Goal: Information Seeking & Learning: Check status

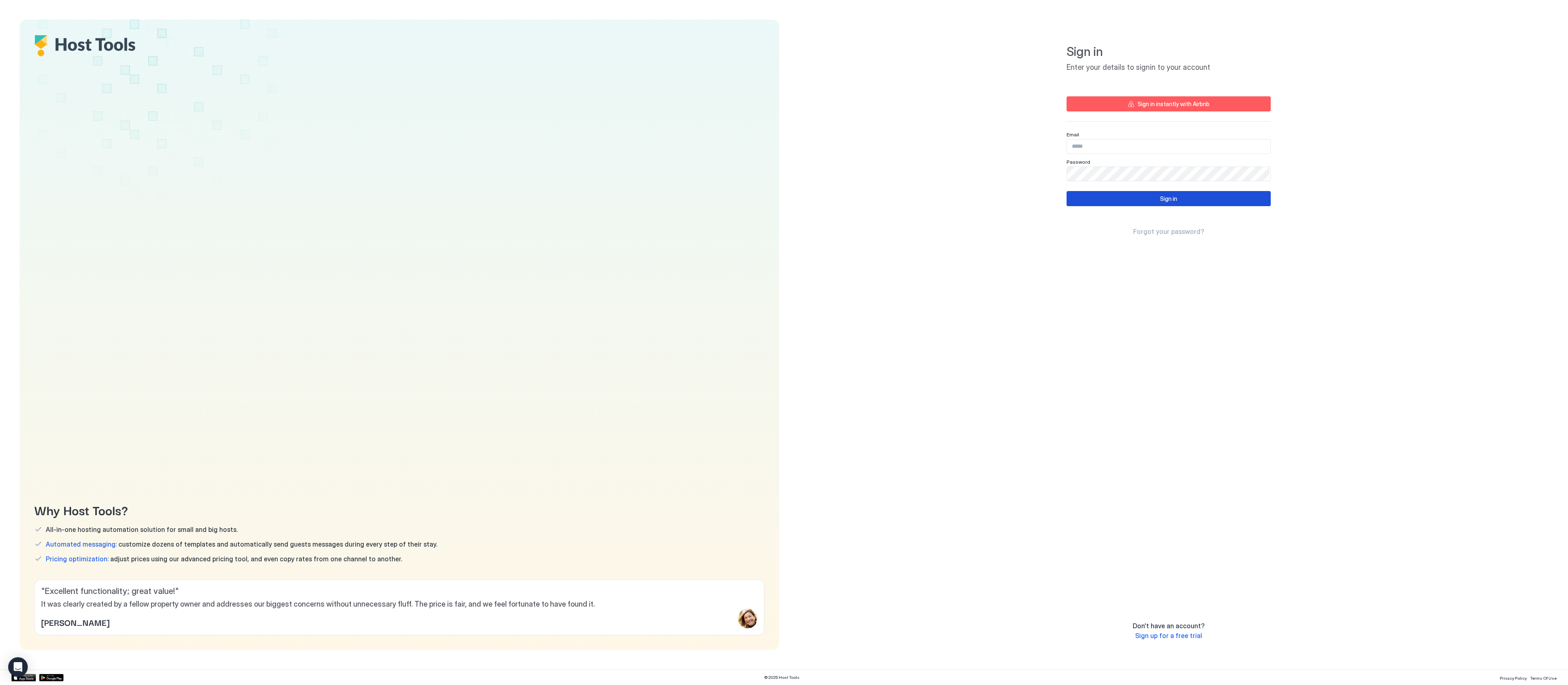
type input "**********"
click at [1174, 194] on div "Sign in" at bounding box center [1168, 199] width 17 height 9
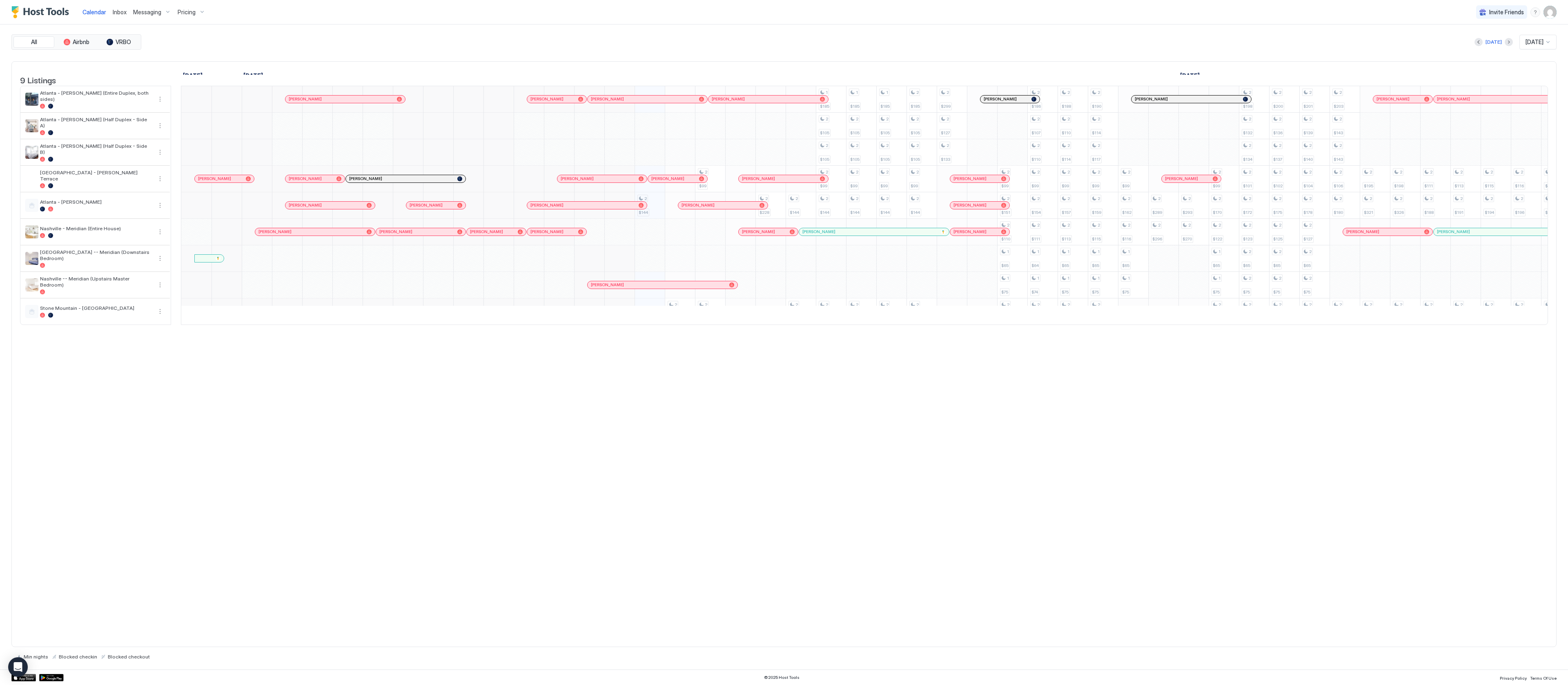
click at [182, 13] on span "Pricing" at bounding box center [186, 13] width 18 height 8
click at [355, 51] on div at bounding box center [784, 342] width 1568 height 685
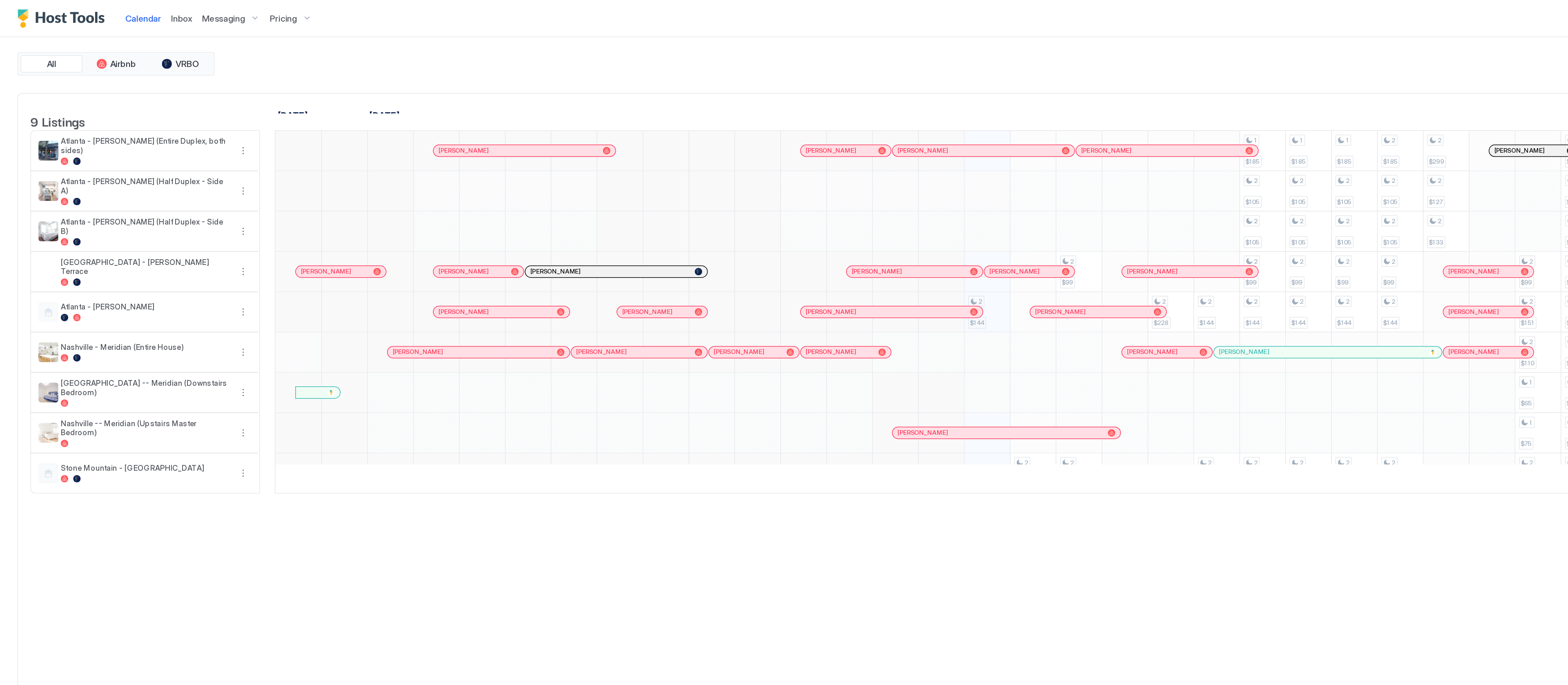
click at [196, 12] on div "Pricing" at bounding box center [191, 12] width 34 height 14
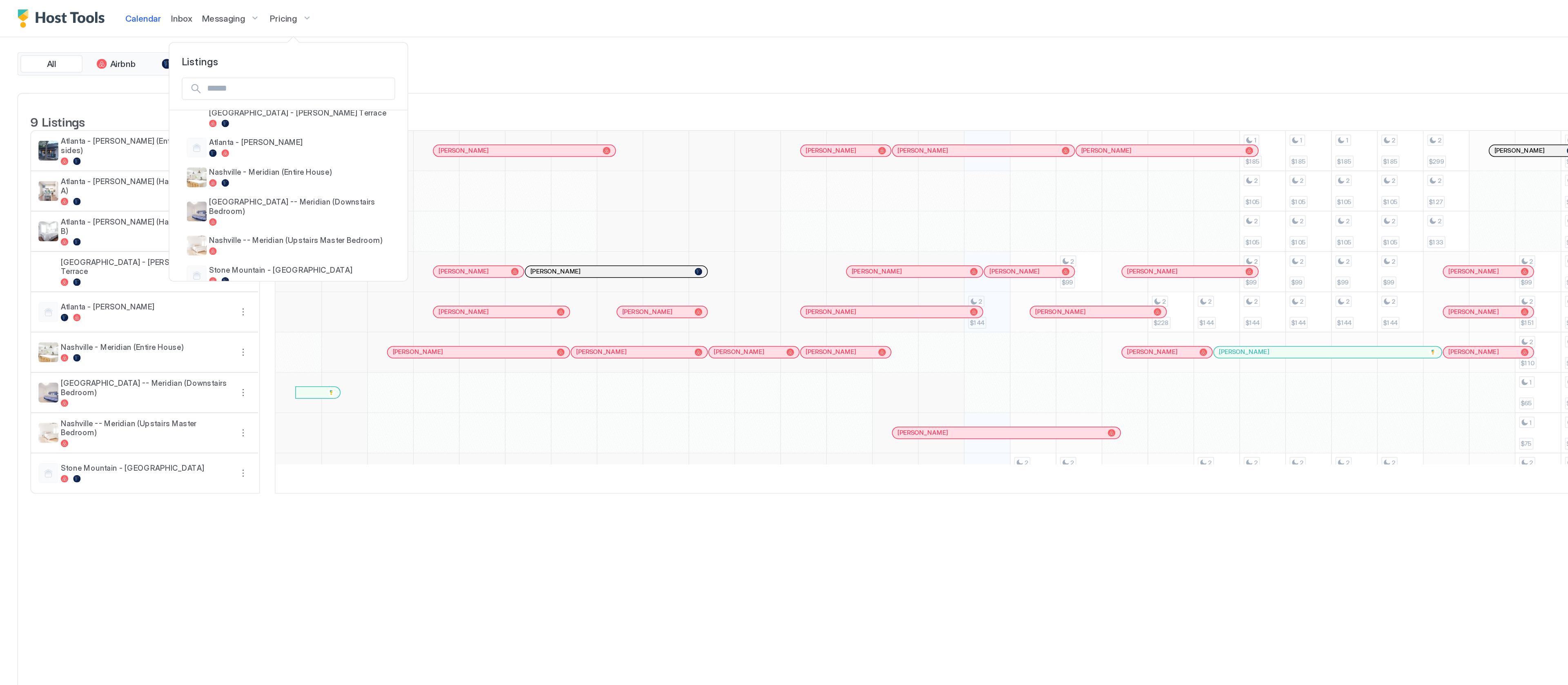
scroll to position [103, 0]
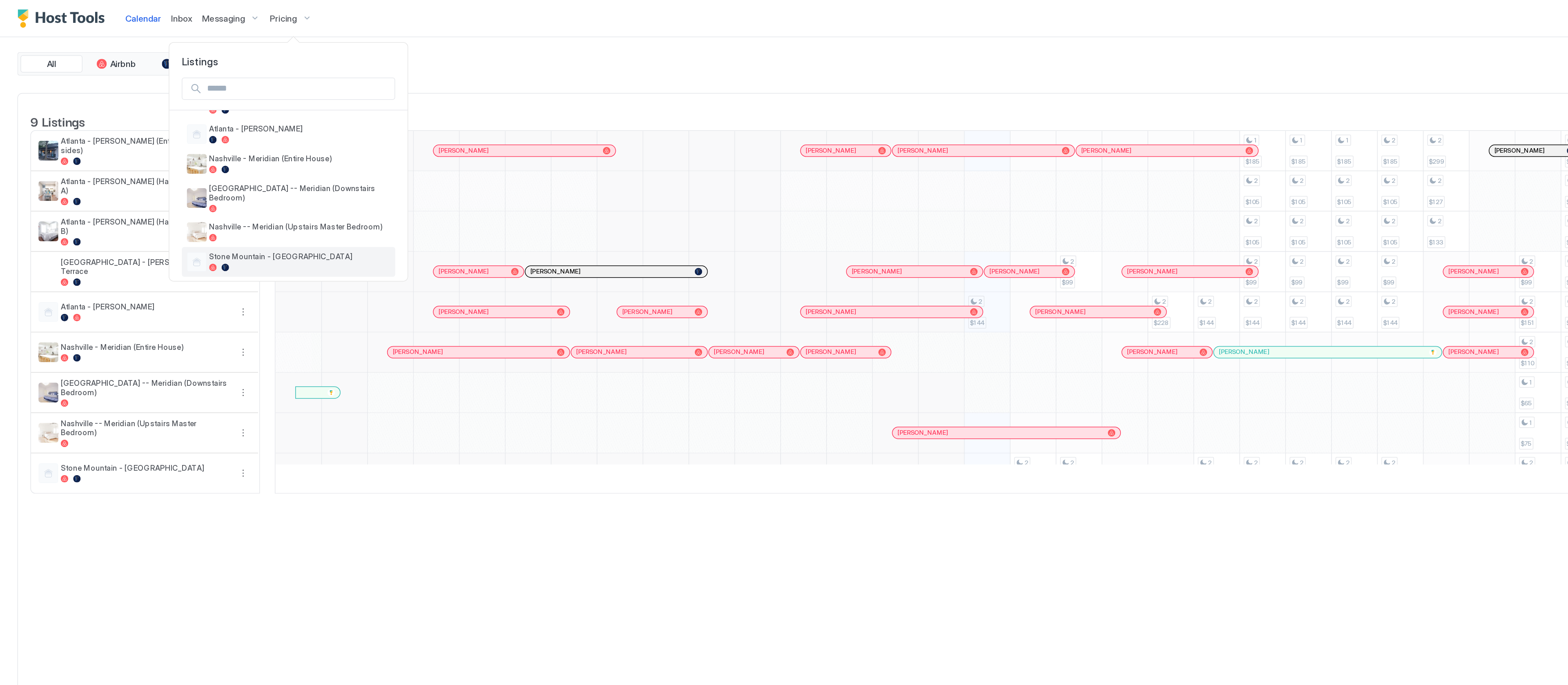
click at [208, 166] on span "Stone Mountain - [GEOGRAPHIC_DATA]" at bounding box center [197, 169] width 119 height 6
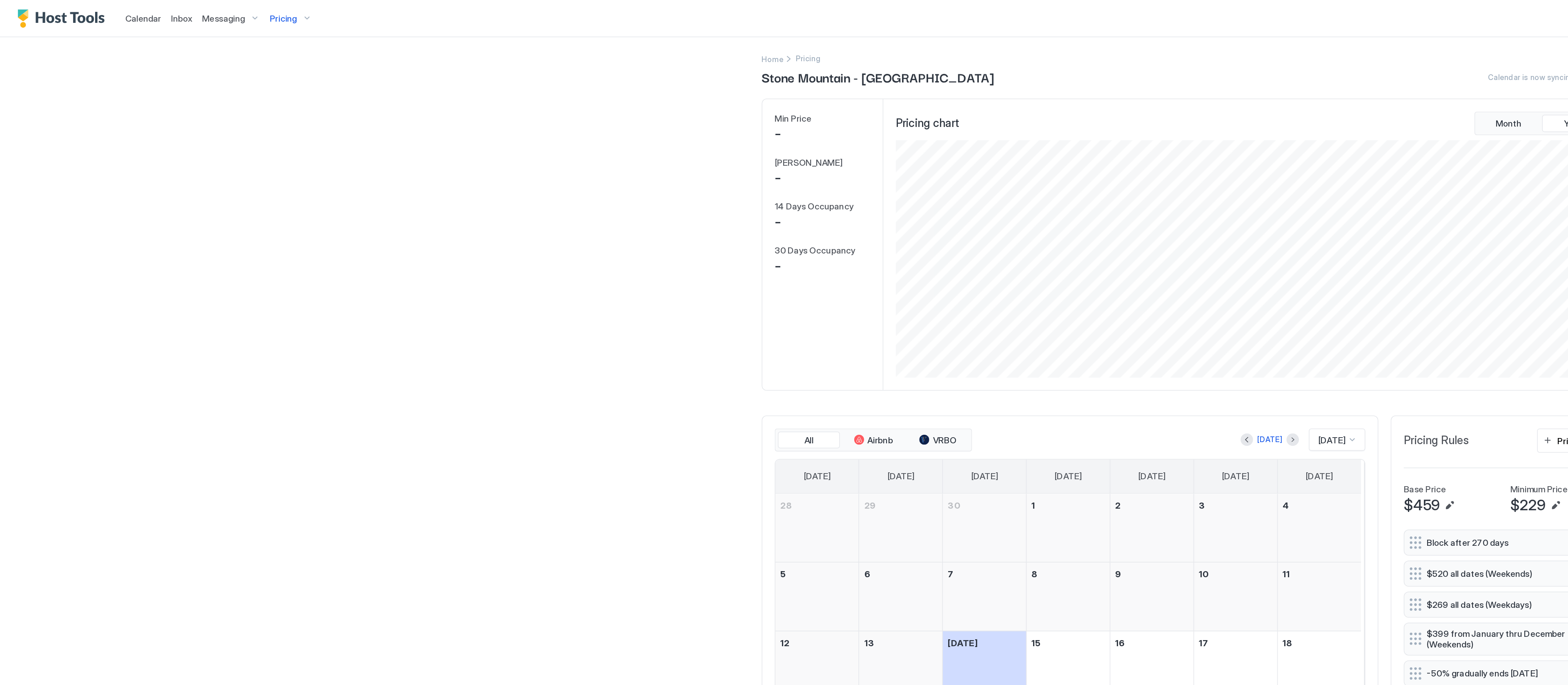
scroll to position [156, 469]
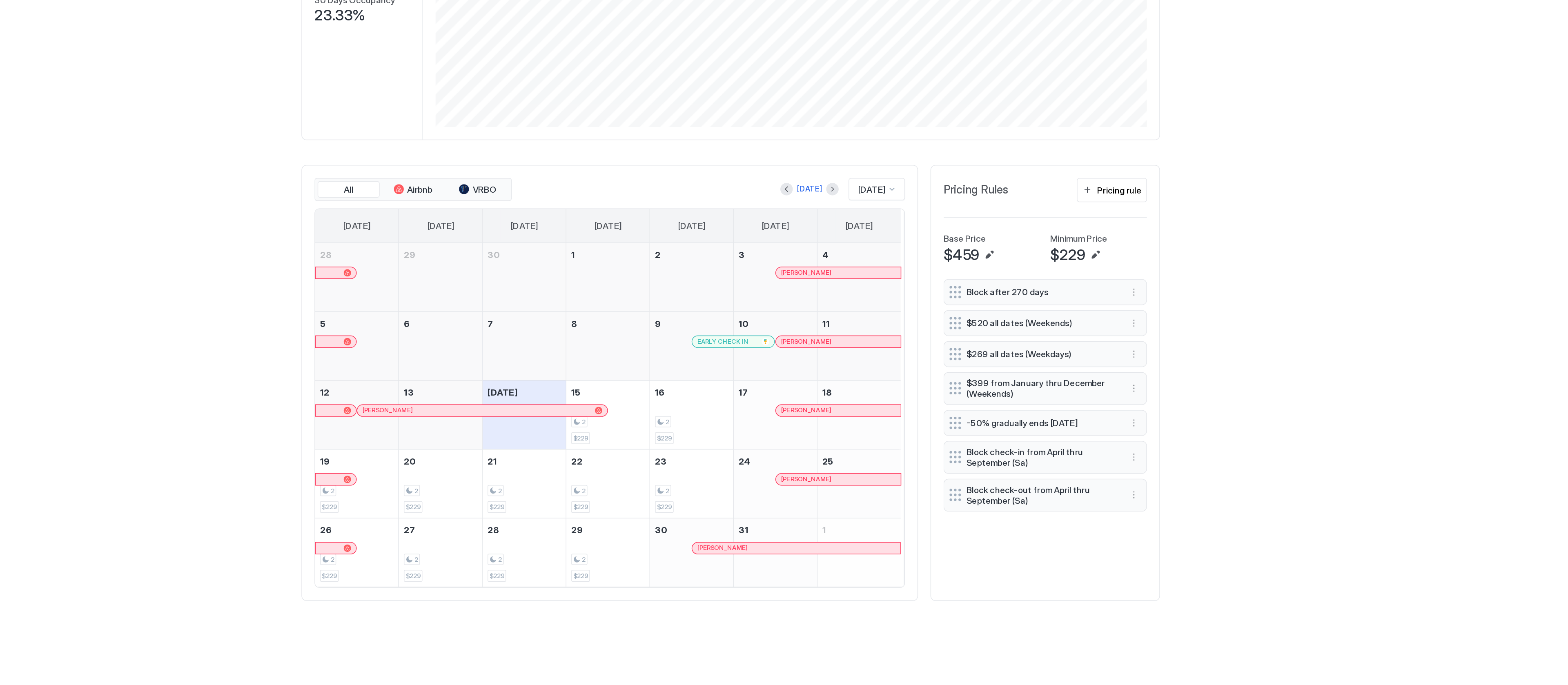
click at [888, 293] on div at bounding box center [890, 290] width 6 height 6
click at [880, 402] on div "[DATE]" at bounding box center [881, 393] width 37 height 16
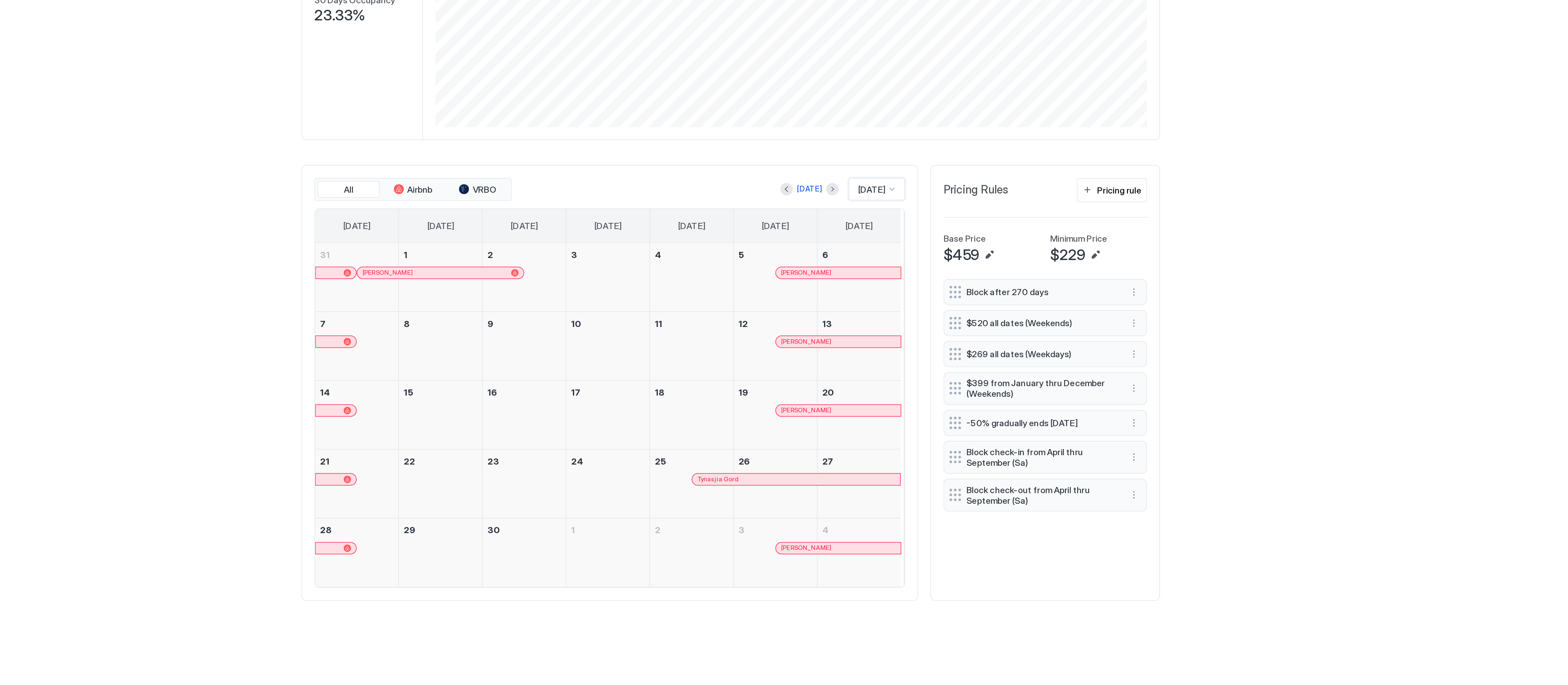
click at [594, 347] on div "[PERSON_NAME]" at bounding box center [588, 344] width 94 height 5
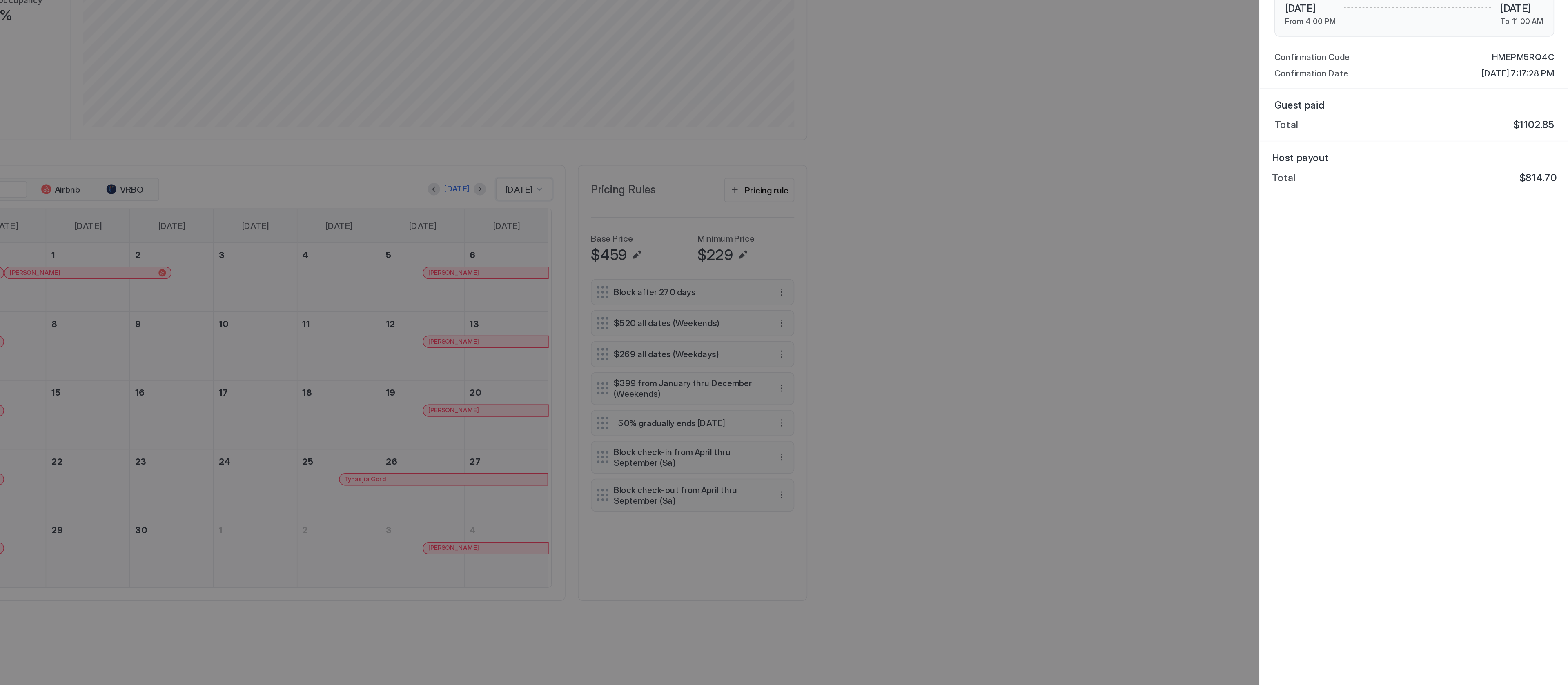
scroll to position [0, 0]
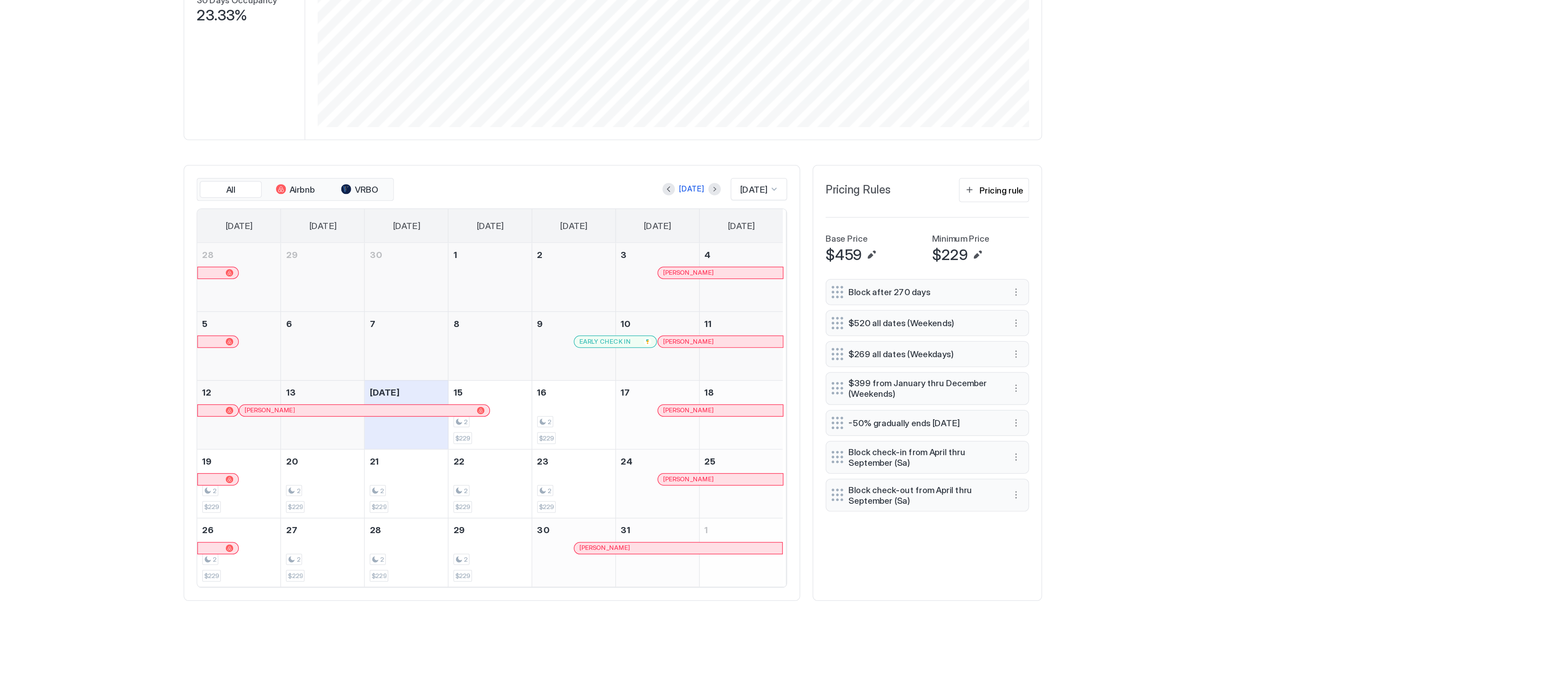
click at [895, 296] on div "[DATE]" at bounding box center [880, 289] width 37 height 15
click at [878, 397] on span "[DATE]" at bounding box center [875, 394] width 16 height 6
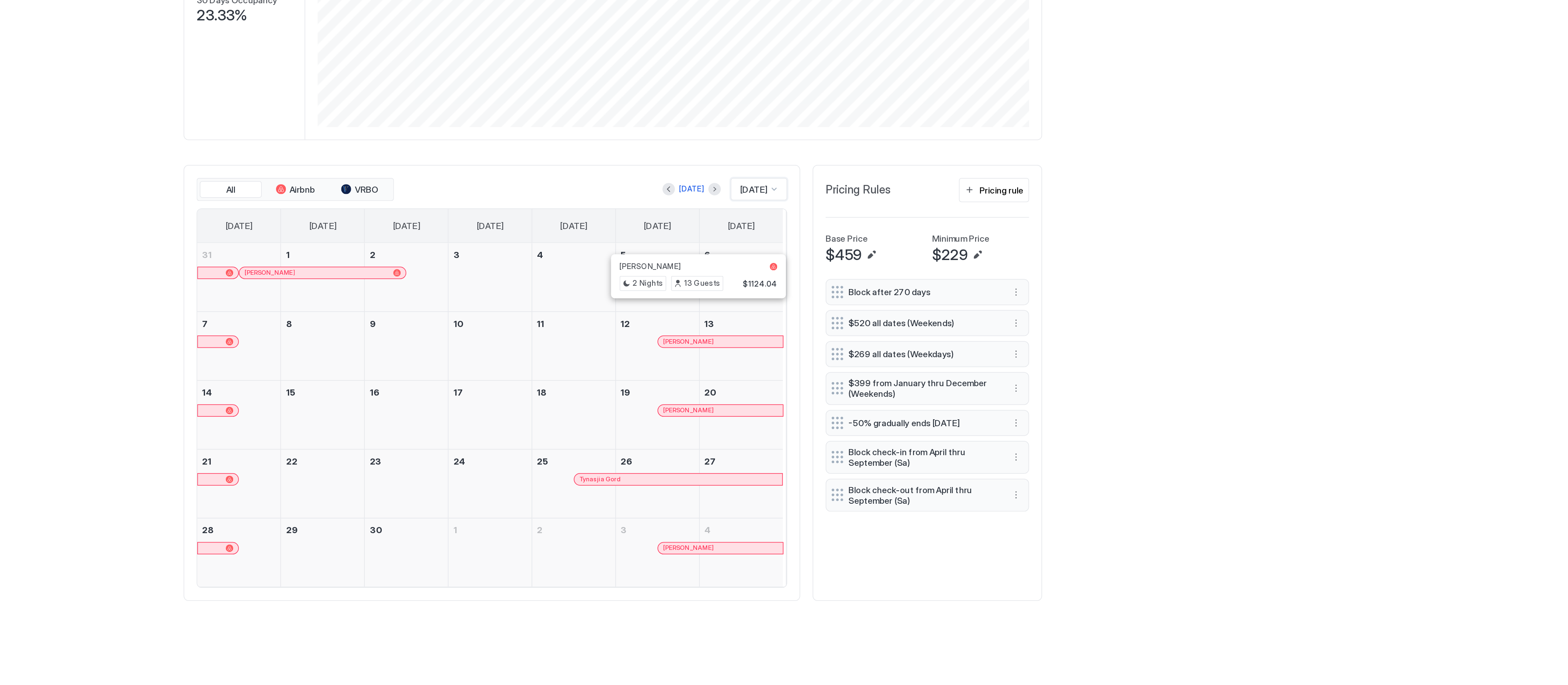
click at [837, 348] on div at bounding box center [836, 344] width 6 height 6
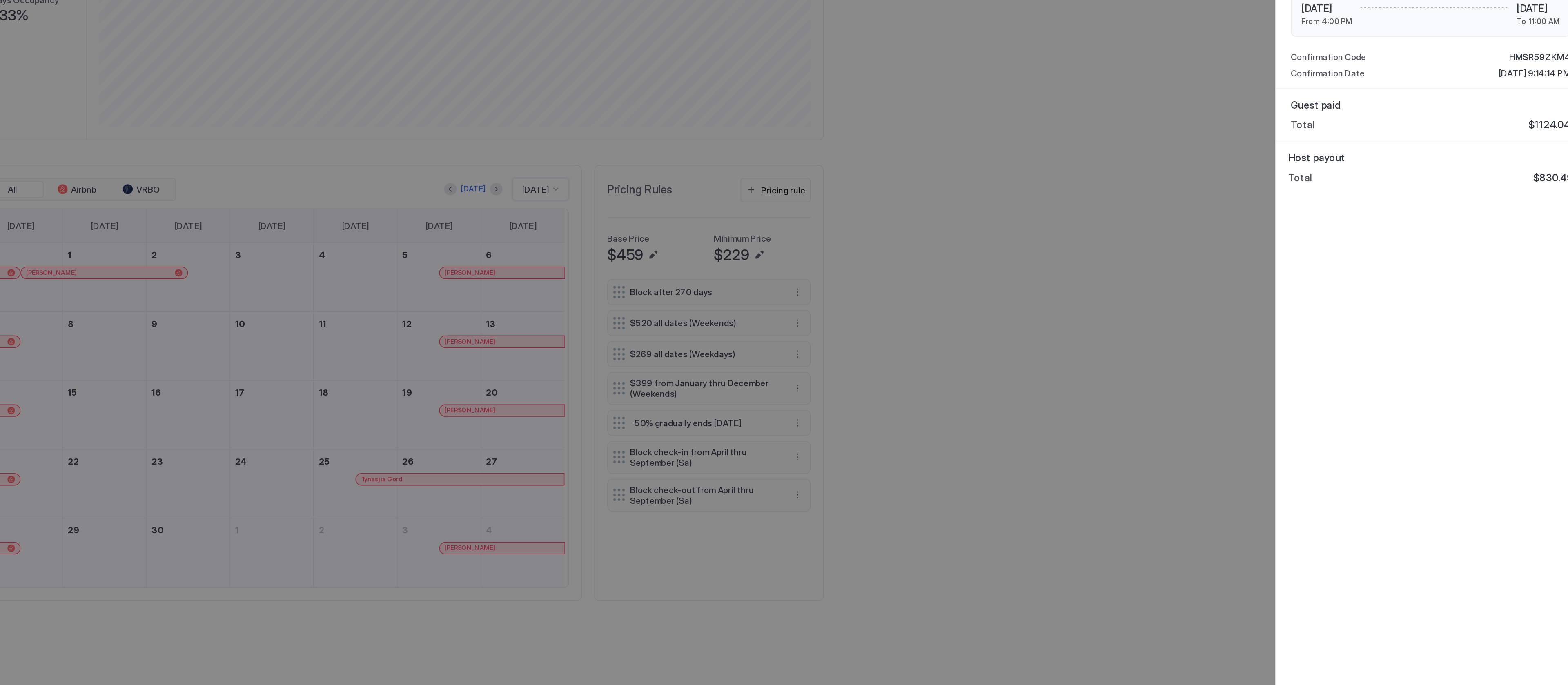
scroll to position [0, 0]
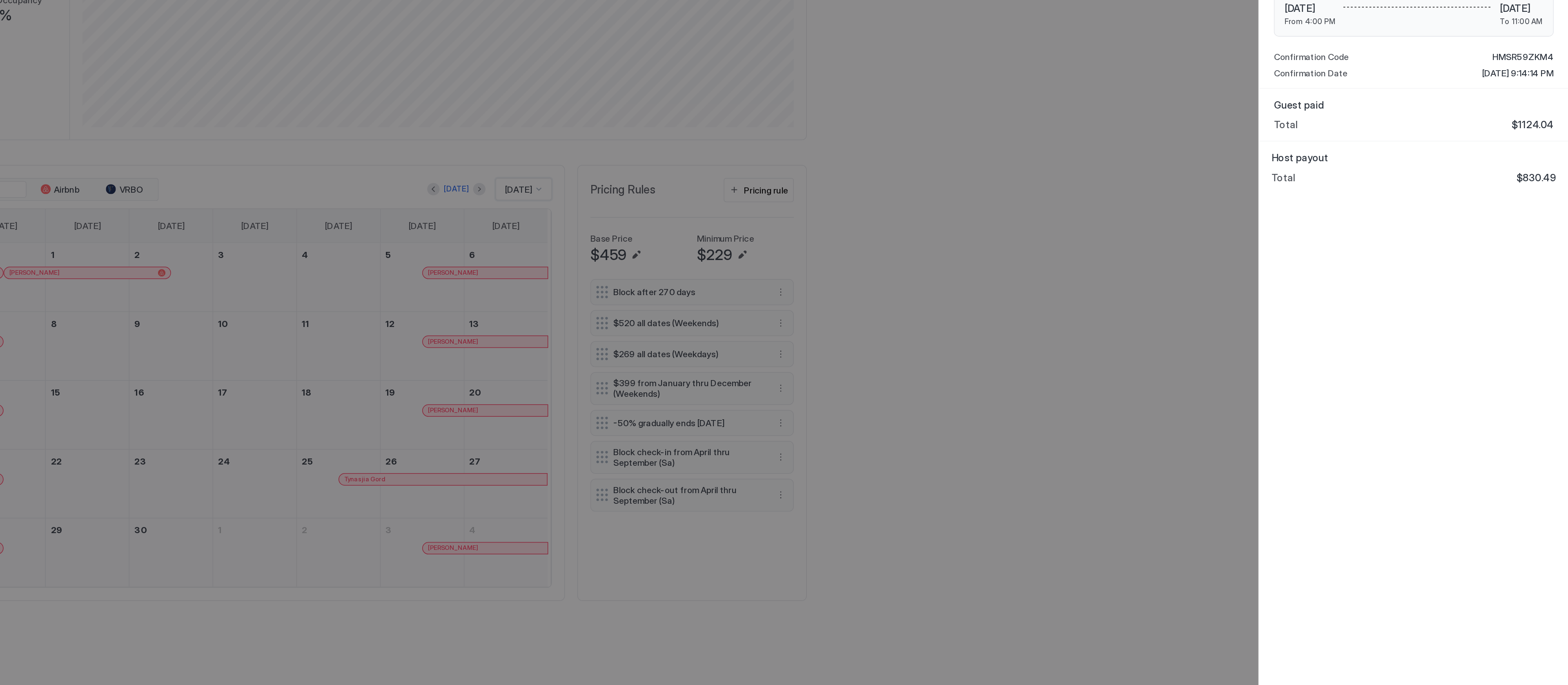
click at [825, 436] on div at bounding box center [784, 342] width 1568 height 685
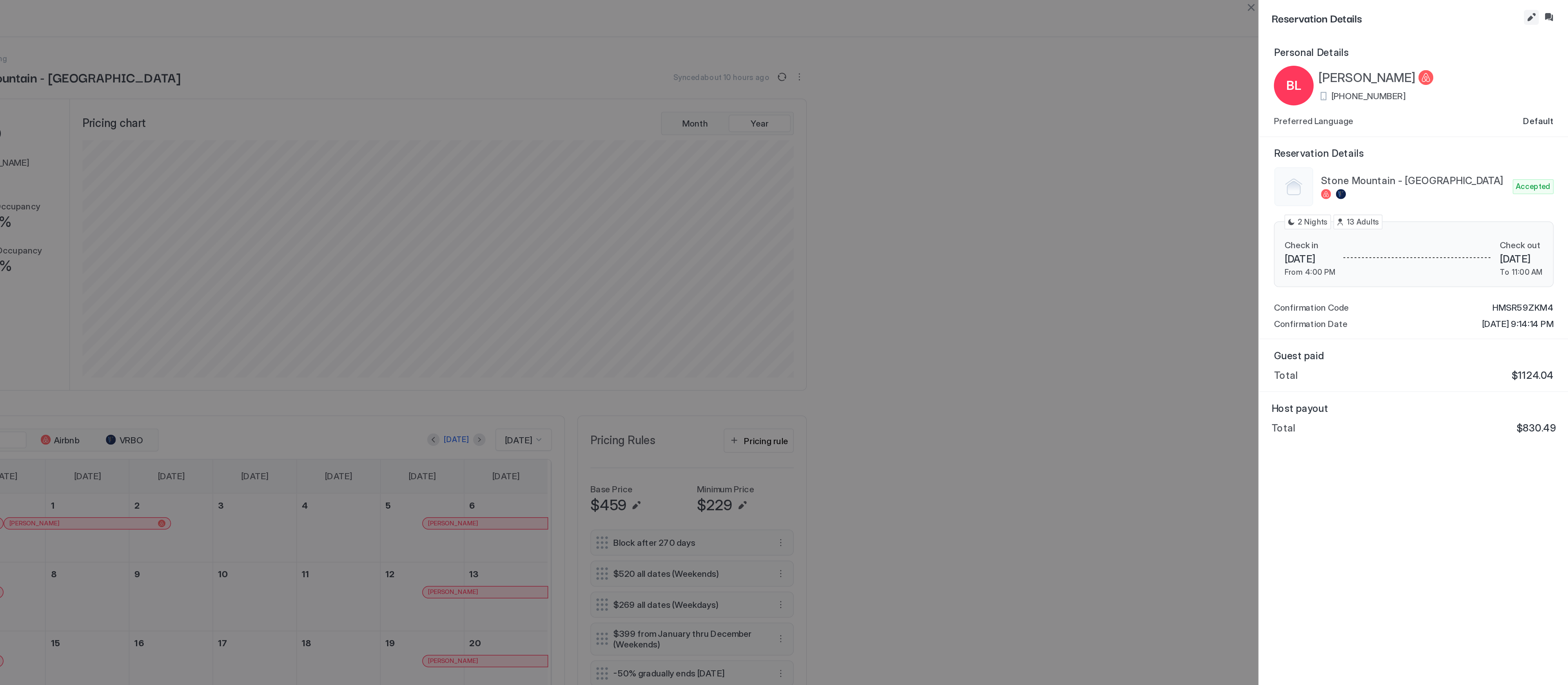
click at [1542, 6] on button "Edit reservation" at bounding box center [1543, 11] width 10 height 10
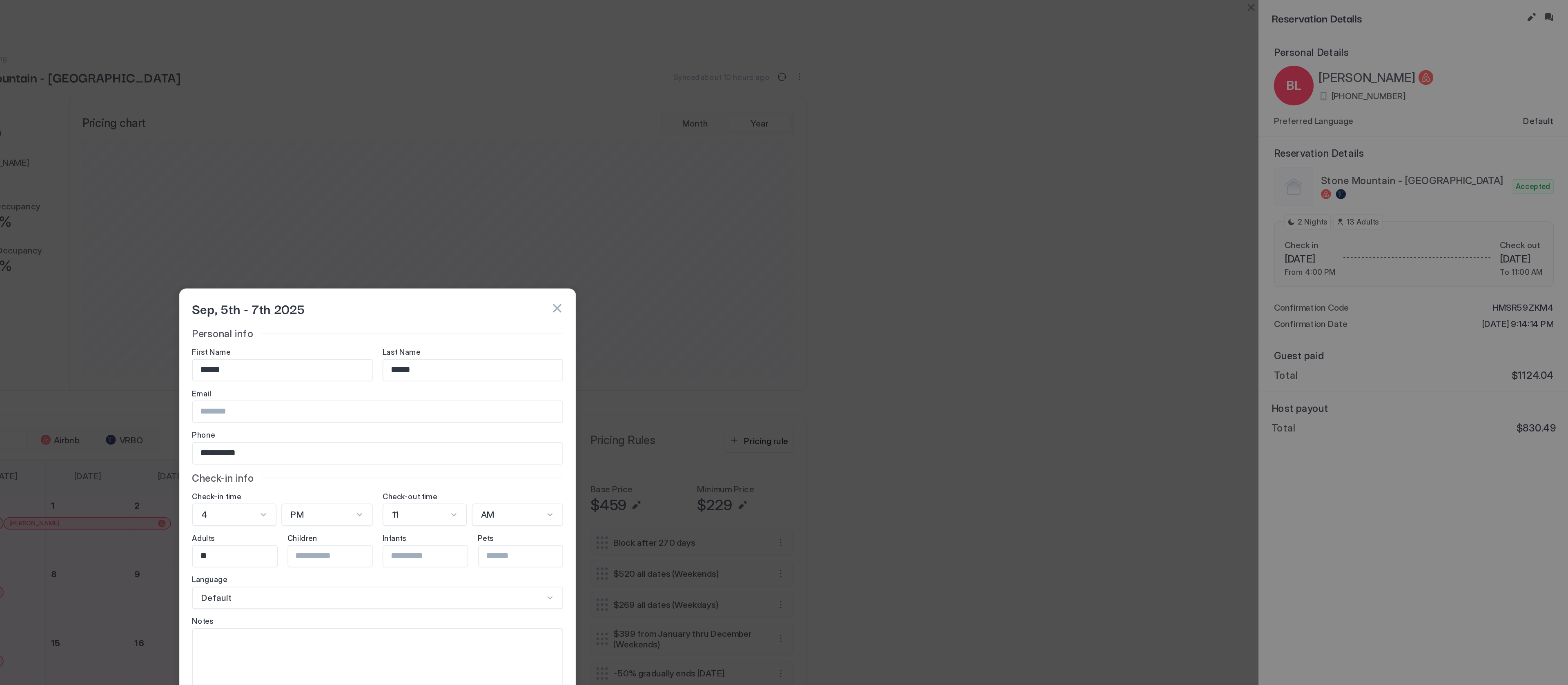
click at [895, 197] on div "Sep, 5th - 7th 2025" at bounding box center [784, 202] width 244 height 12
click at [900, 201] on button "button" at bounding box center [902, 202] width 8 height 8
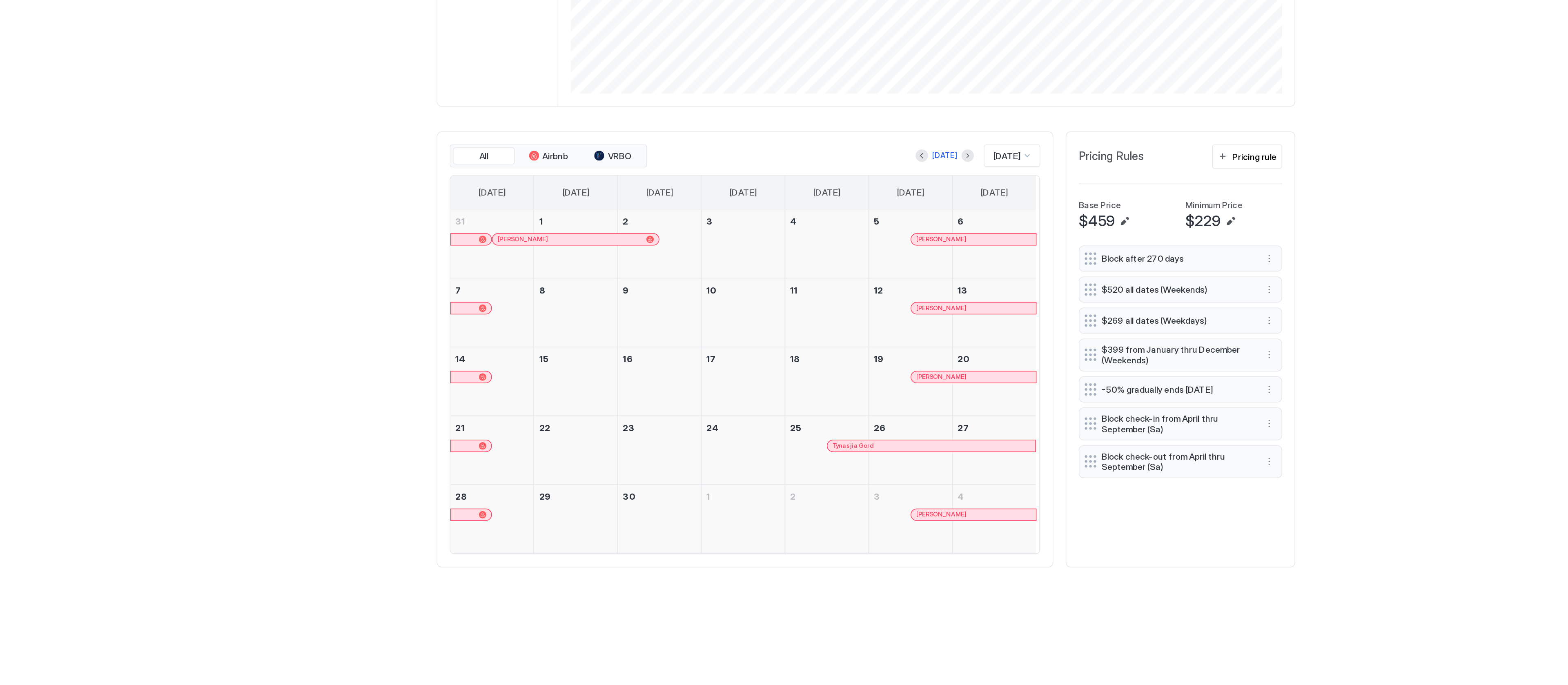
click at [875, 392] on div "[PERSON_NAME]" at bounding box center [854, 389] width 75 height 5
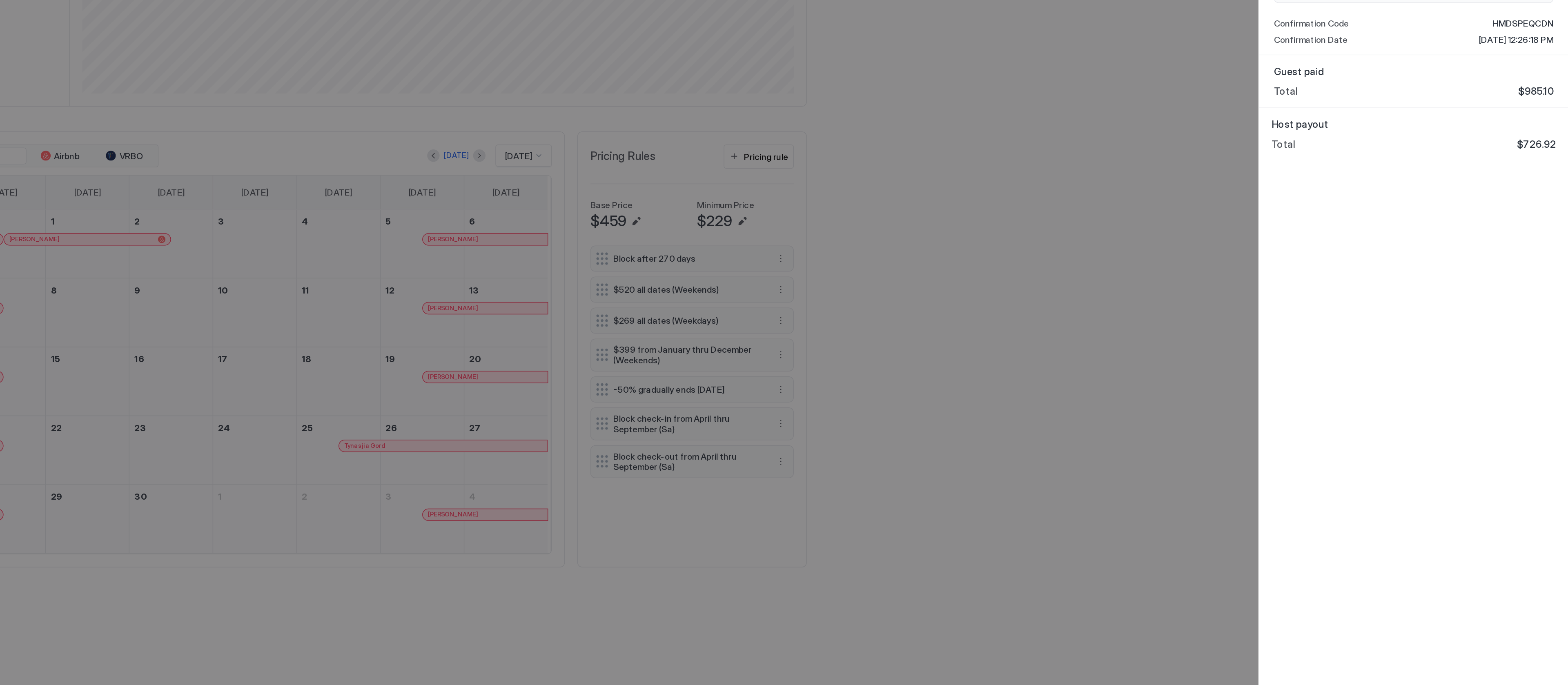
click at [1461, 431] on div "Personal Details DW [PERSON_NAME] [PHONE_NUMBER] Preferred Language Default Res…" at bounding box center [1466, 354] width 204 height 661
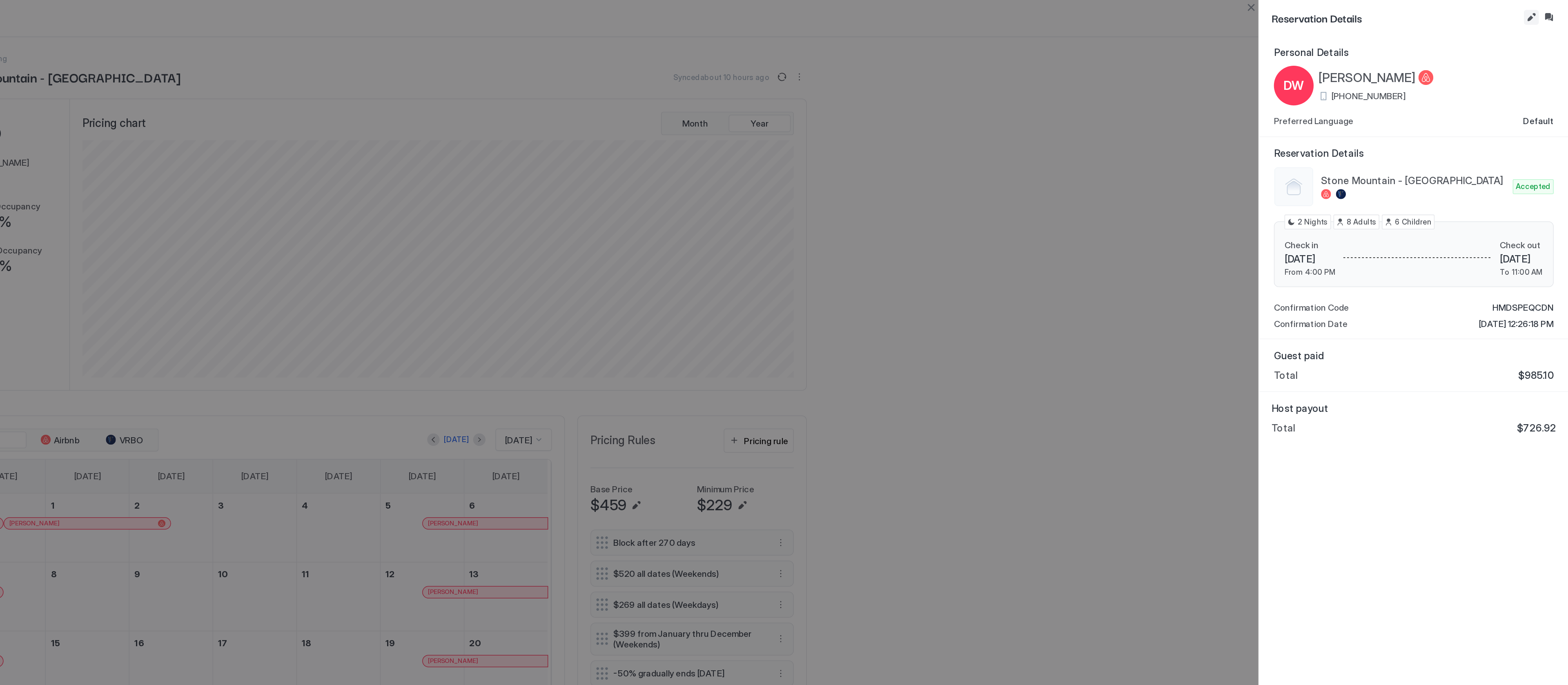
click at [1543, 14] on button "Edit reservation" at bounding box center [1543, 11] width 10 height 10
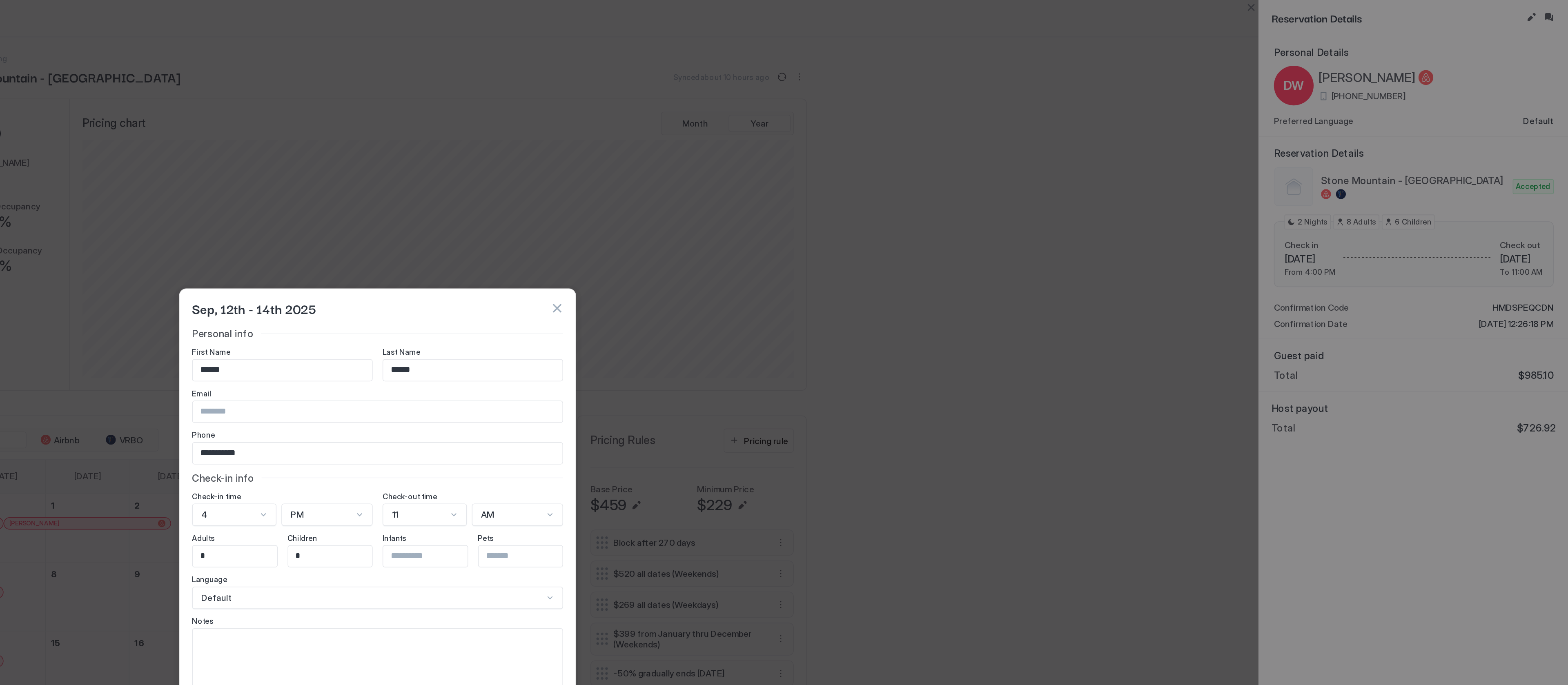
click at [898, 199] on button "button" at bounding box center [902, 202] width 8 height 8
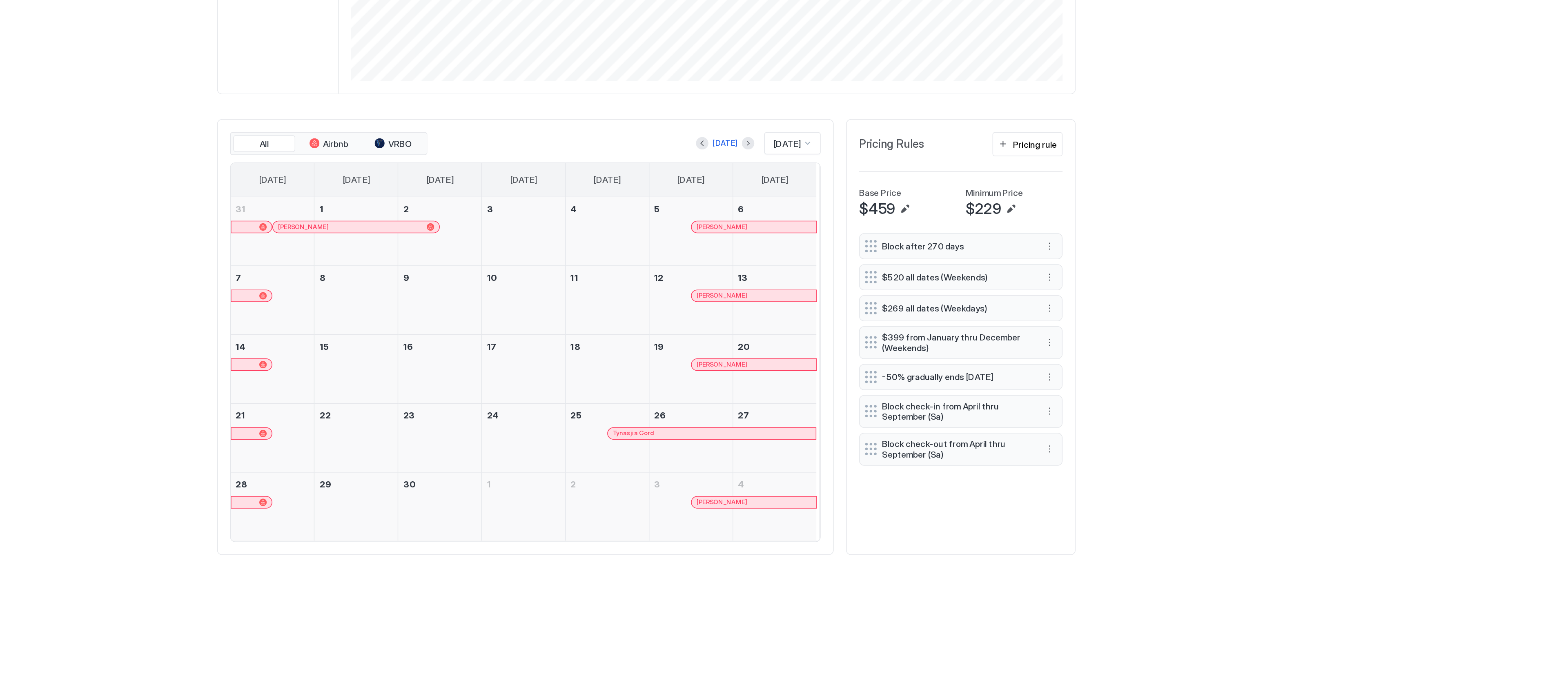
click at [847, 438] on div "[PERSON_NAME]" at bounding box center [854, 435] width 75 height 5
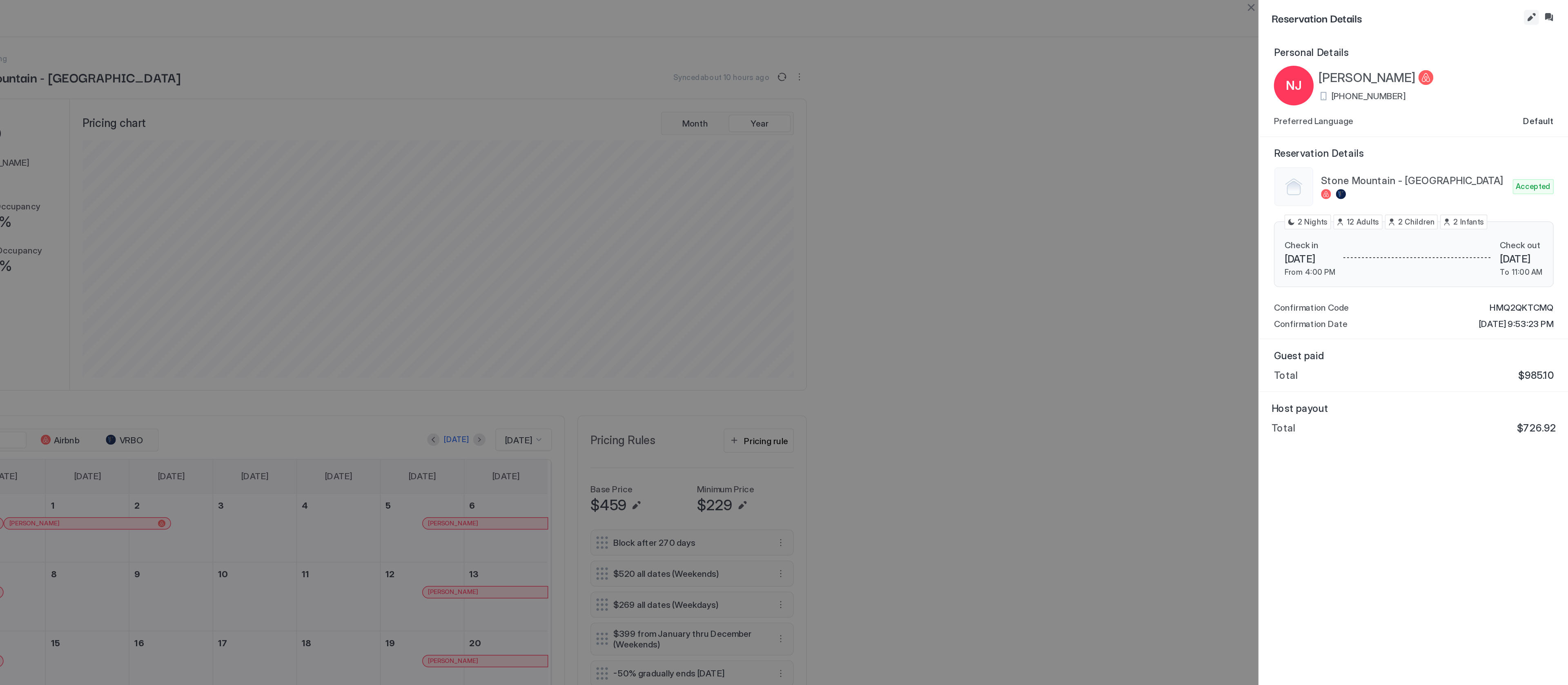
click at [1539, 10] on button "Edit reservation" at bounding box center [1543, 11] width 10 height 10
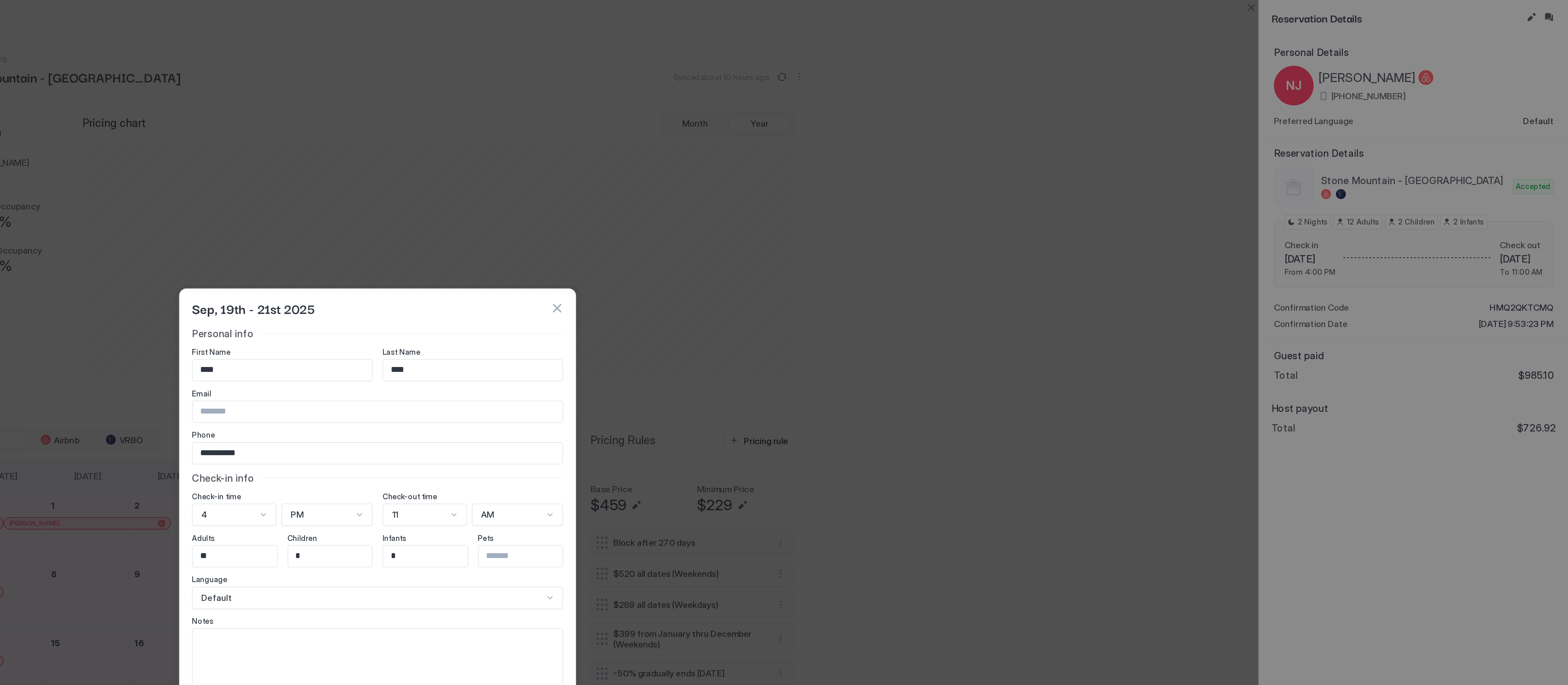
click at [902, 202] on button "button" at bounding box center [902, 202] width 8 height 8
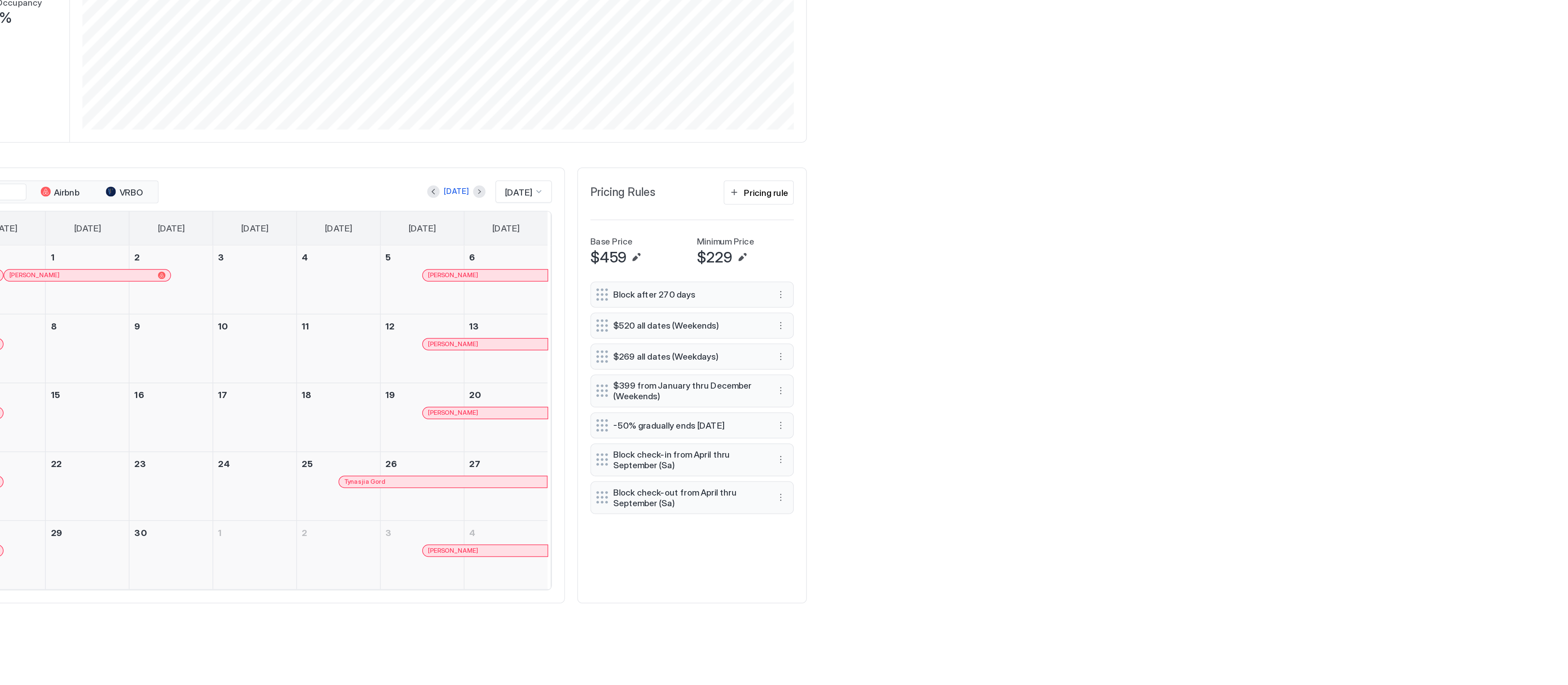
click at [842, 347] on span "[PERSON_NAME]" at bounding box center [834, 344] width 33 height 5
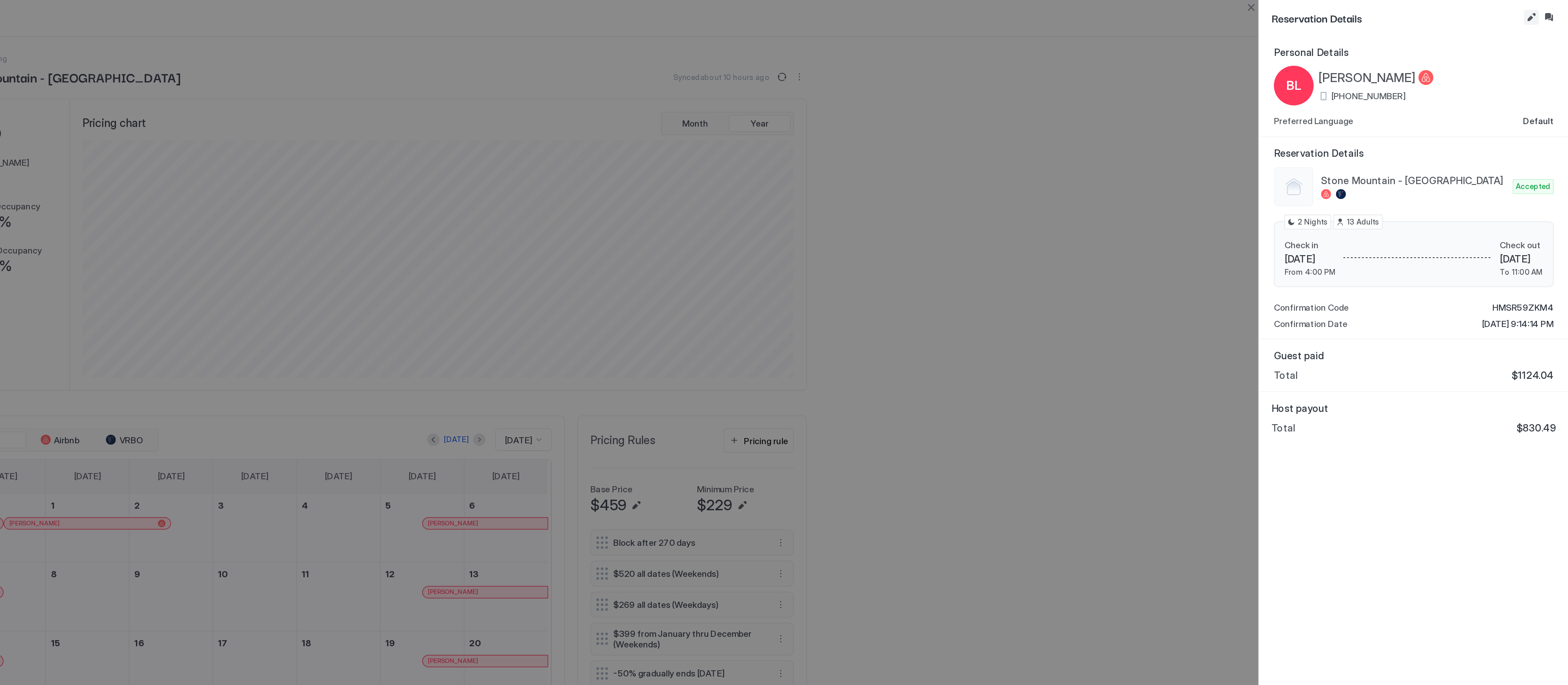
click at [1541, 11] on button "Edit reservation" at bounding box center [1543, 11] width 10 height 10
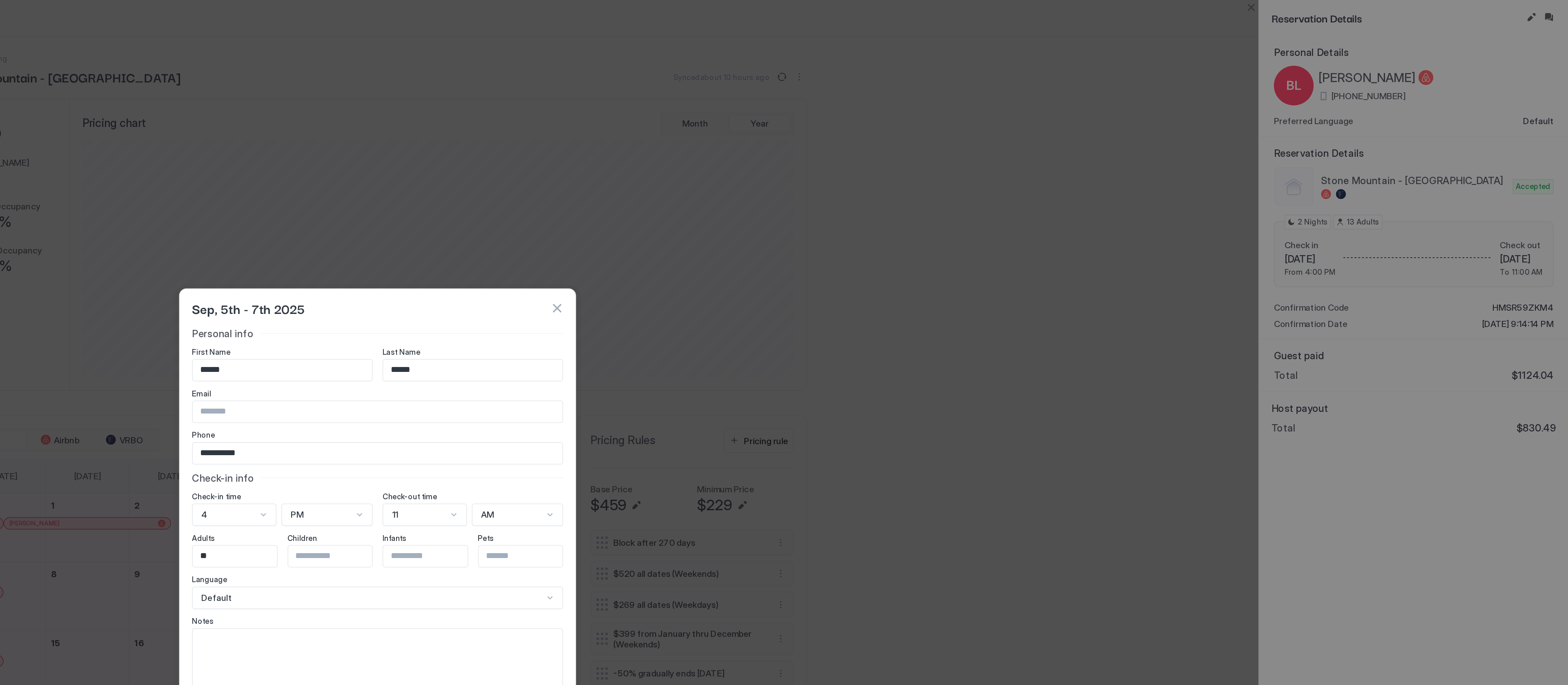
click at [899, 204] on button "button" at bounding box center [902, 202] width 8 height 8
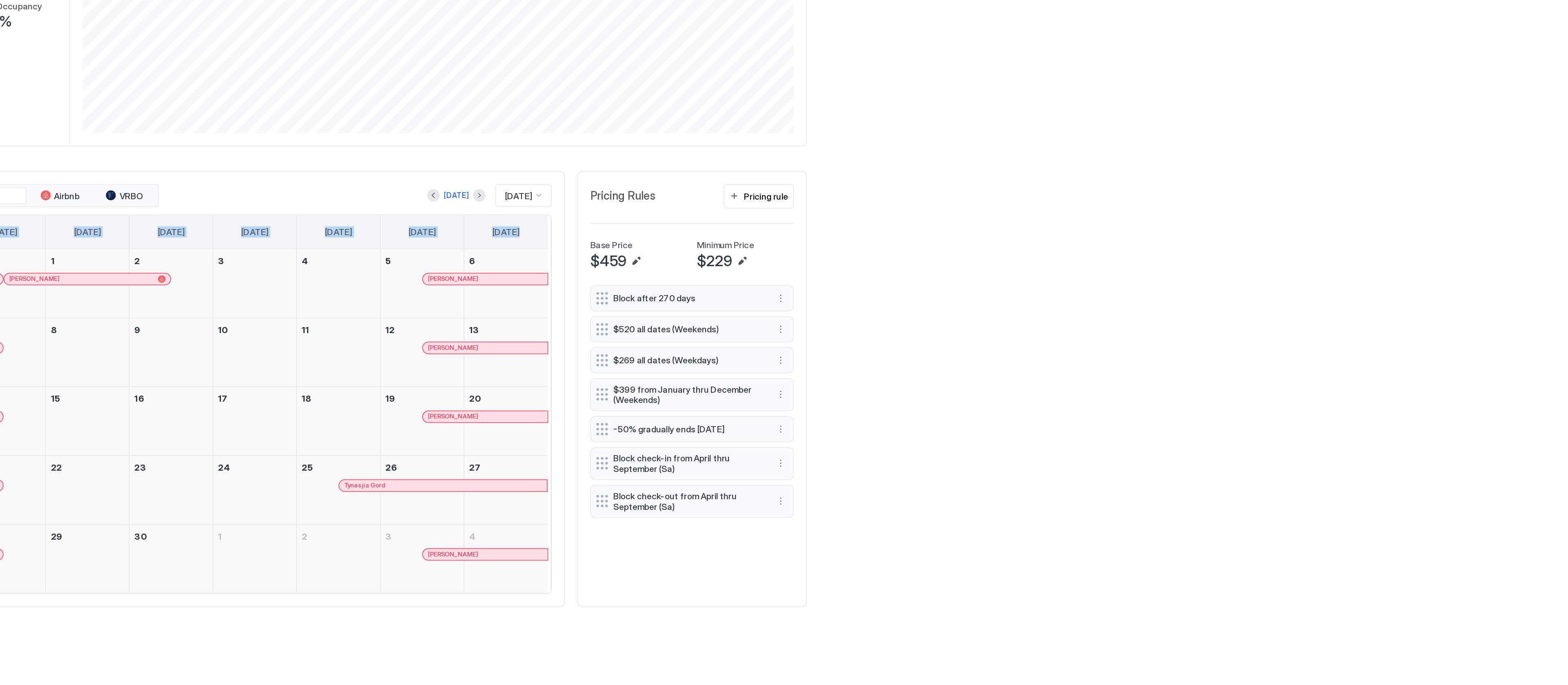
drag, startPoint x: 899, startPoint y: 204, endPoint x: 897, endPoint y: 487, distance: 283.0
click at [897, 487] on div "All Airbnb VRBO [DATE] [DATE] [DATE] [DATE] [DATE] [DATE] [DATE] [DATE] [DATE] …" at bounding box center [704, 417] width 406 height 287
click at [861, 393] on div at bounding box center [860, 390] width 6 height 6
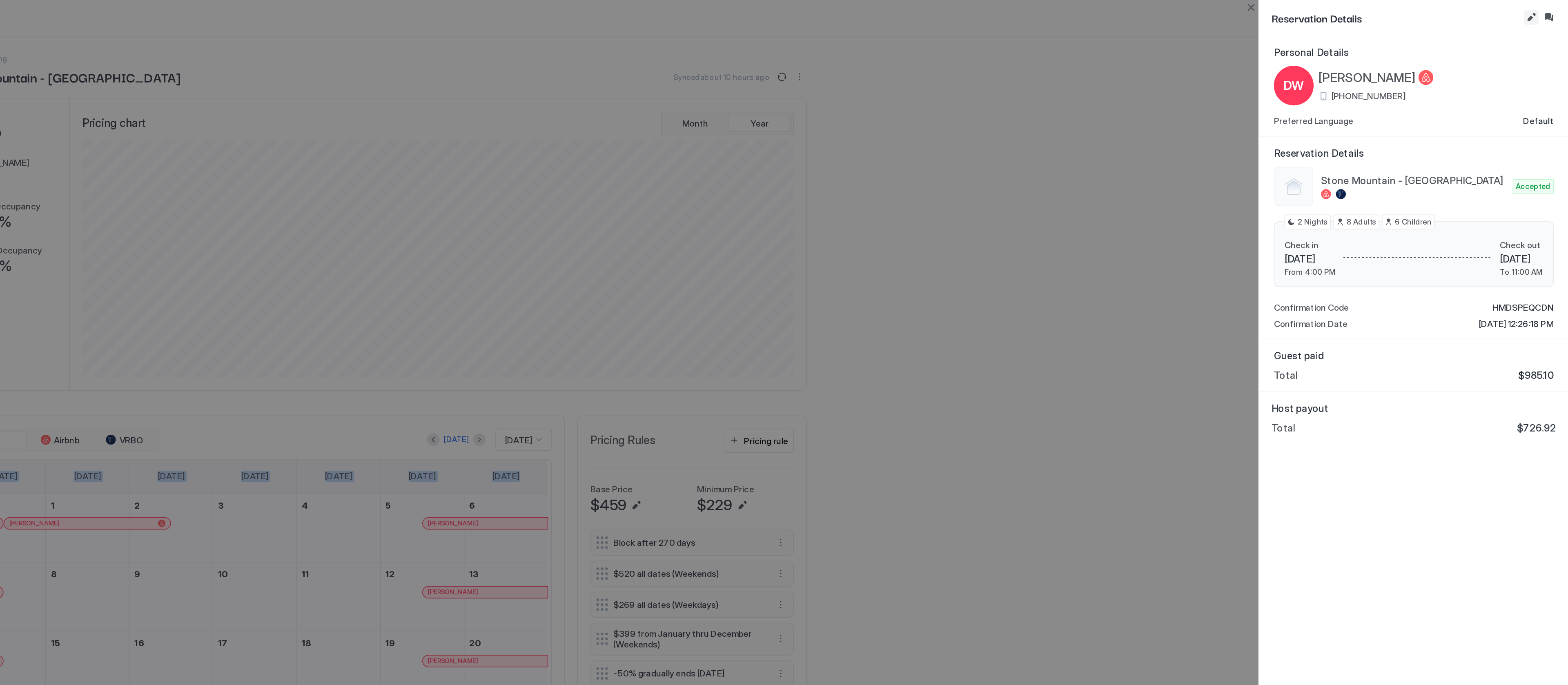
click at [1539, 9] on button "Edit reservation" at bounding box center [1543, 11] width 10 height 10
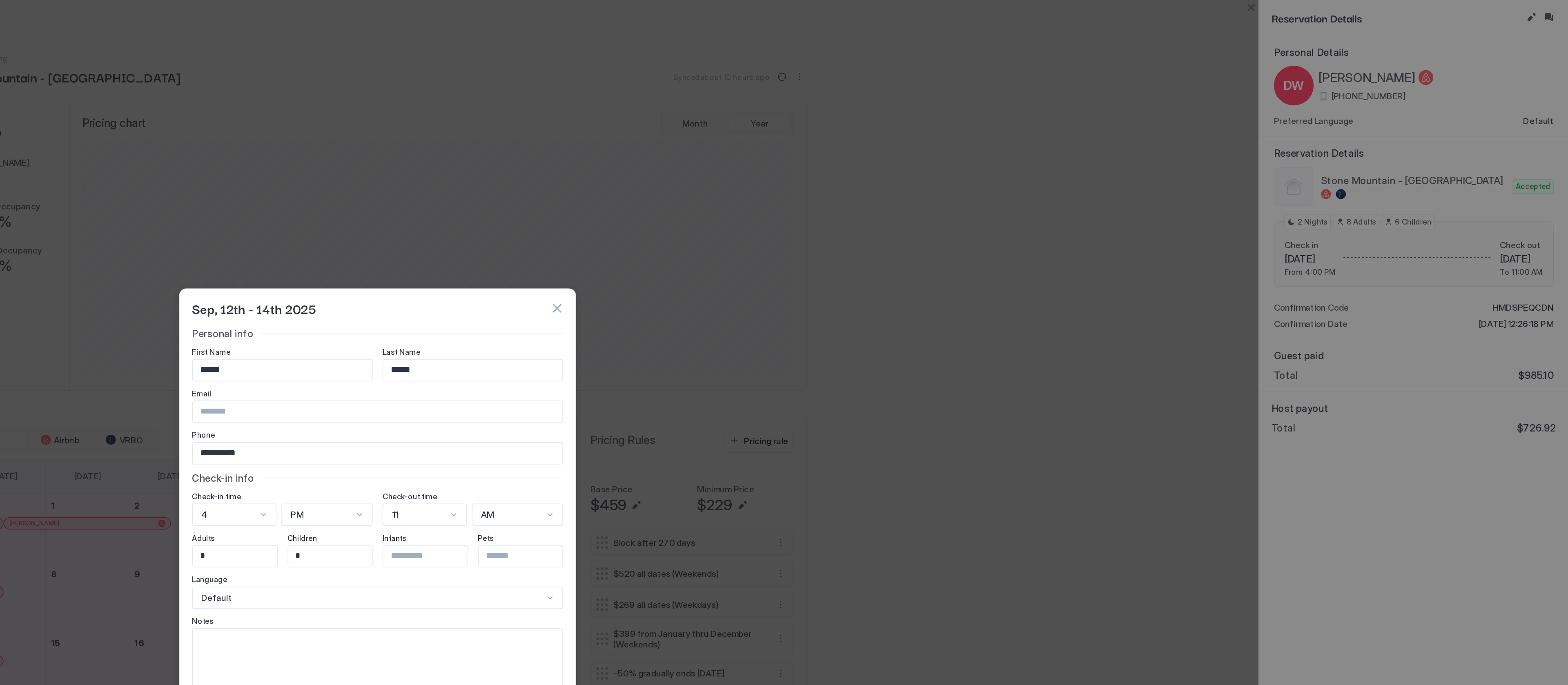
click at [899, 210] on div "Sep, 12th - 14th 2025" at bounding box center [784, 203] width 261 height 25
click at [901, 206] on div "Sep, 12th - 14th 2025" at bounding box center [784, 202] width 244 height 12
click at [900, 201] on button "button" at bounding box center [902, 202] width 8 height 8
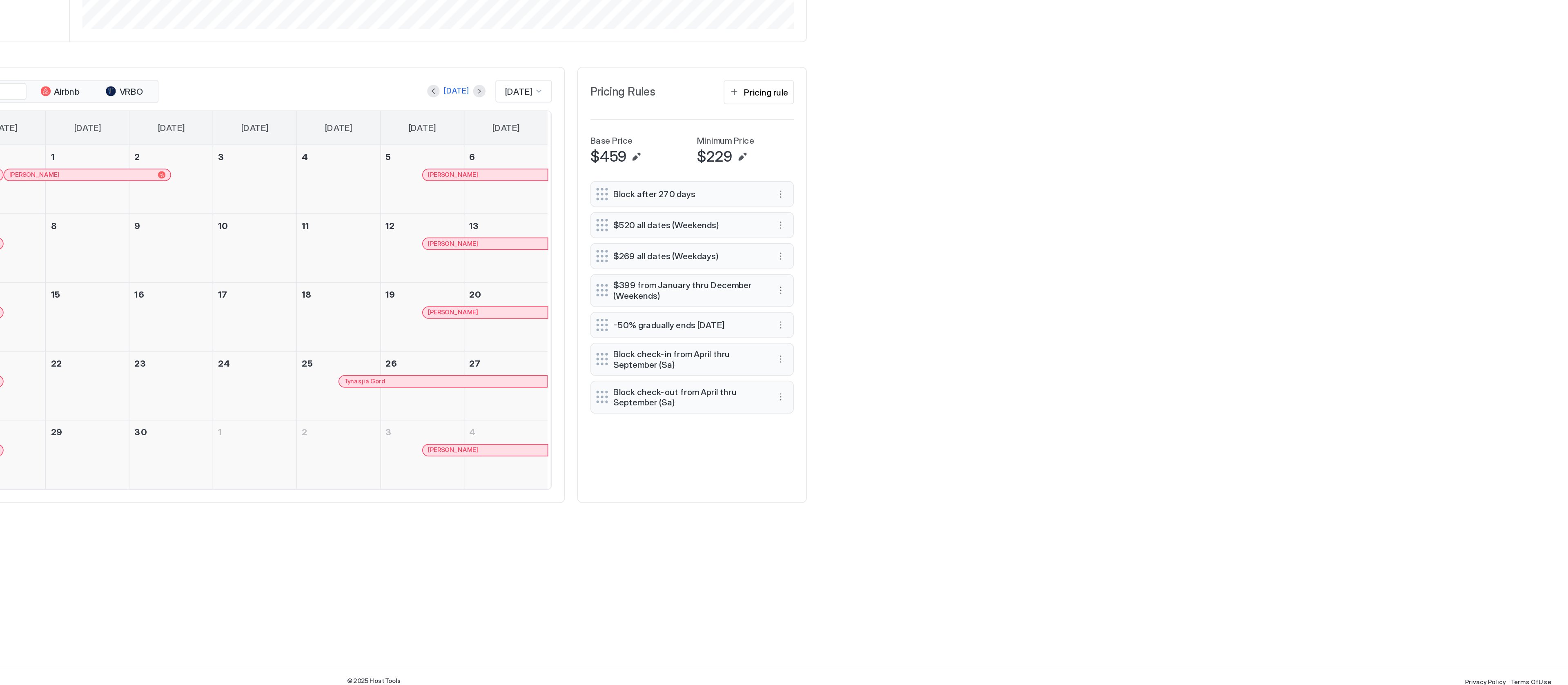
click at [847, 439] on div "[PERSON_NAME]" at bounding box center [854, 435] width 81 height 8
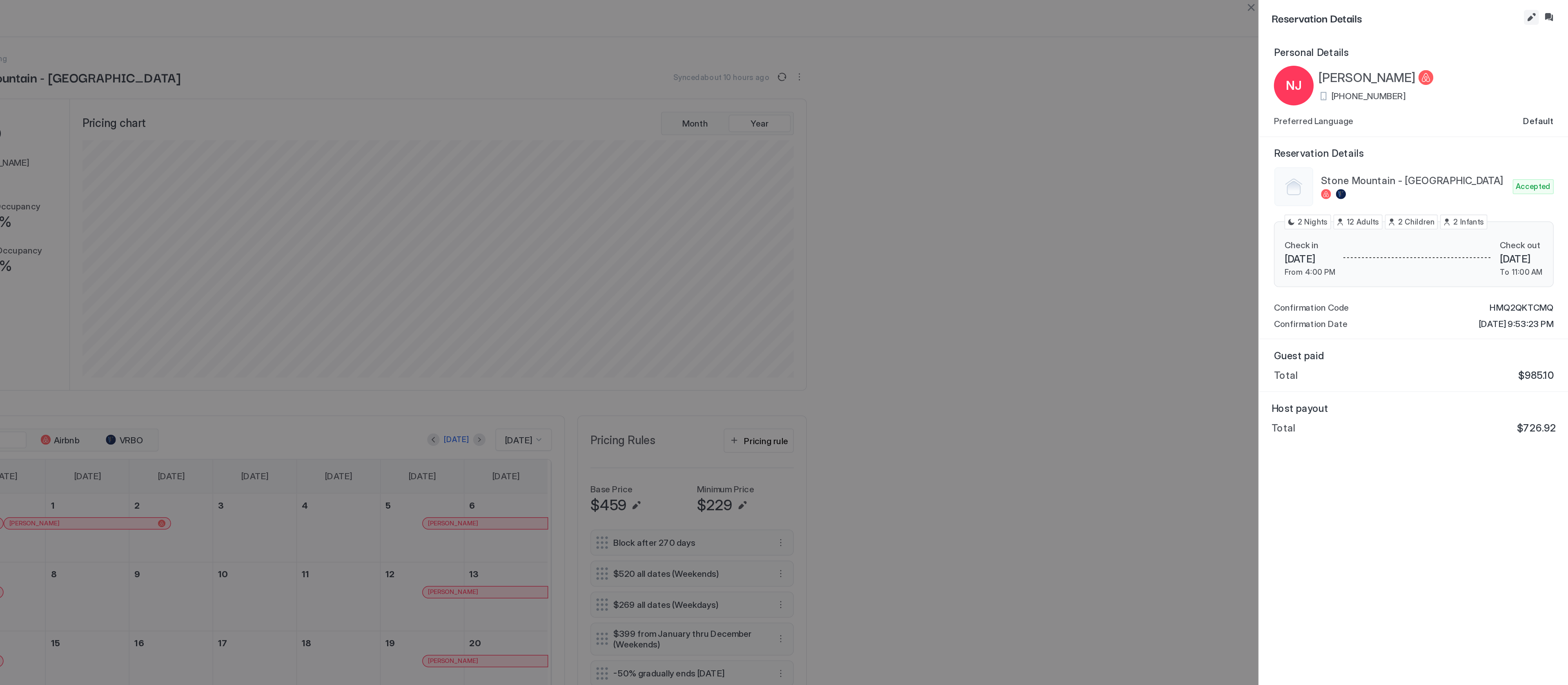
click at [1543, 9] on button "Edit reservation" at bounding box center [1543, 11] width 10 height 10
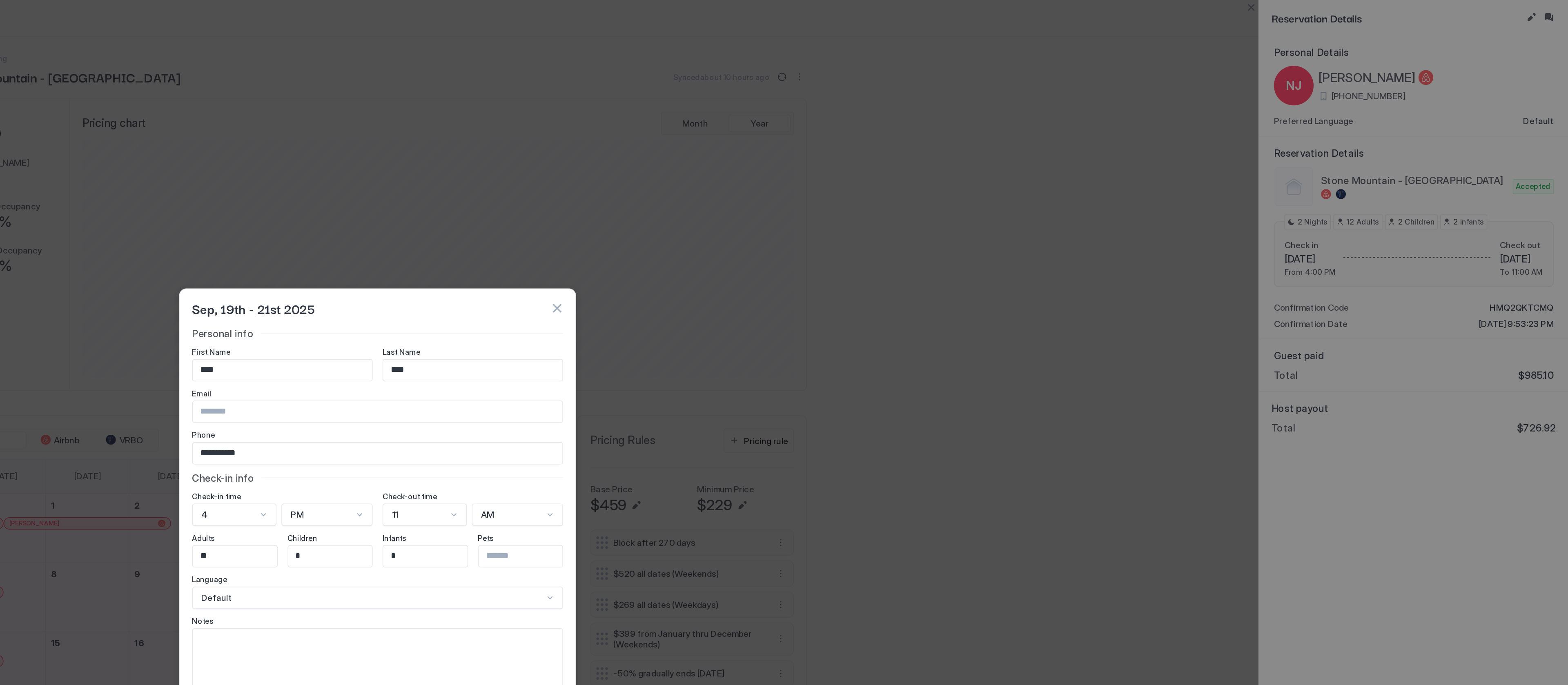
click at [901, 205] on button "button" at bounding box center [902, 202] width 8 height 8
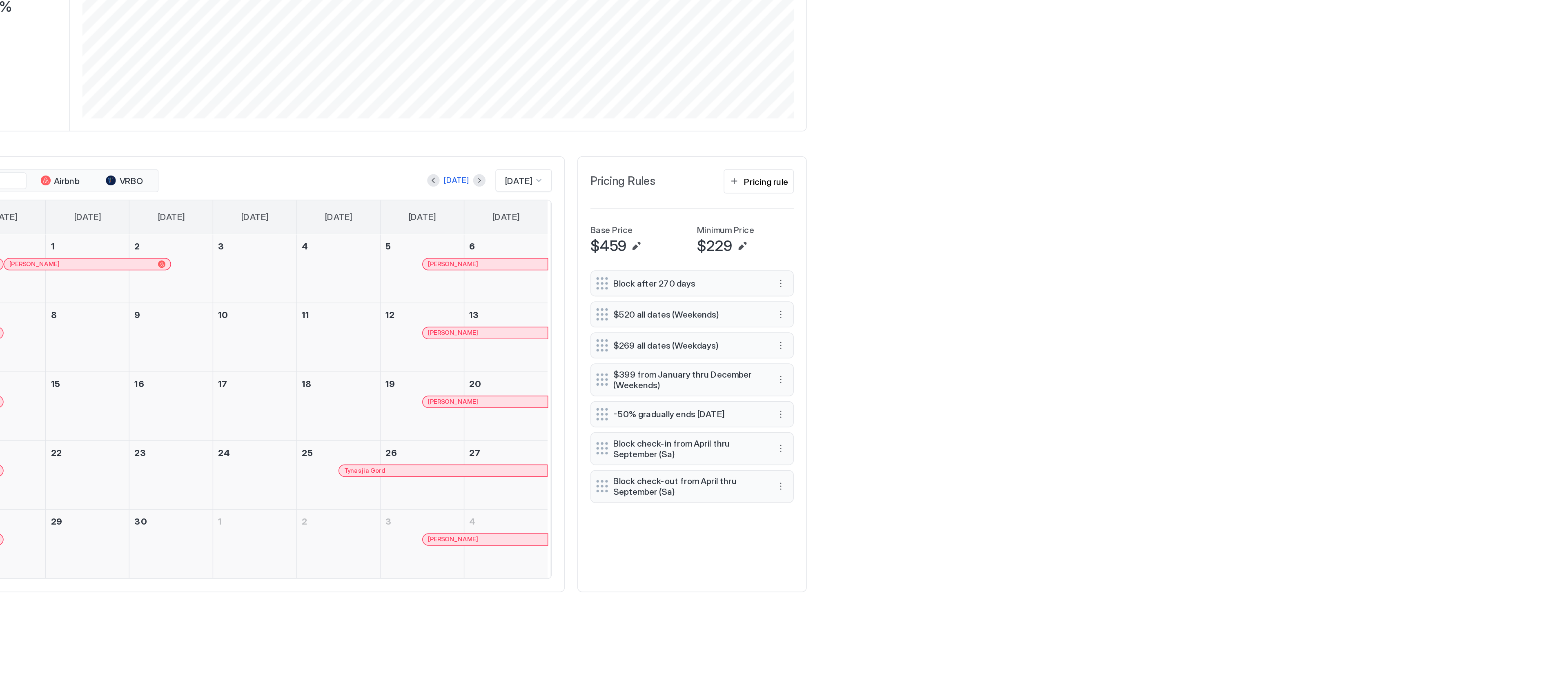
click at [841, 393] on div at bounding box center [840, 390] width 6 height 6
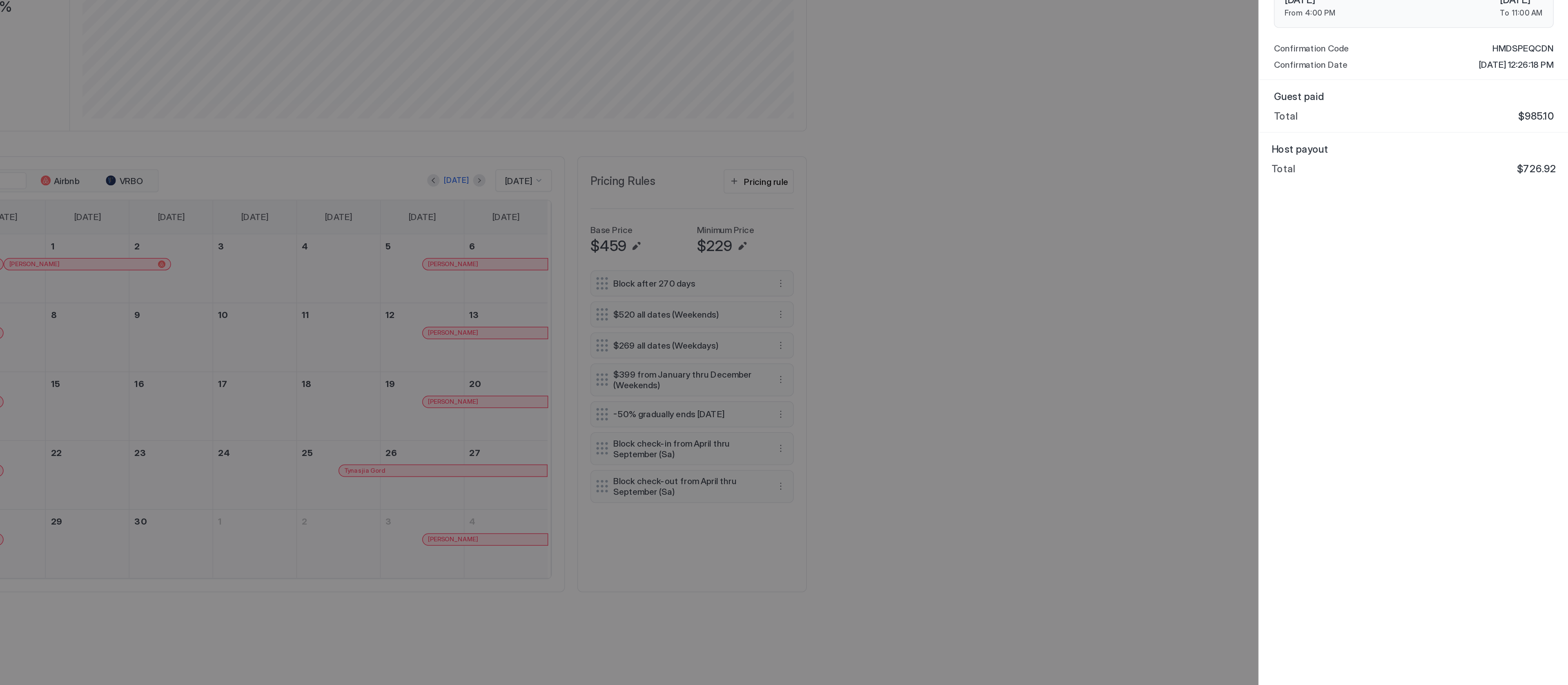
click at [1441, 464] on div "Personal Details DW [PERSON_NAME] [PHONE_NUMBER] Preferred Language Default Res…" at bounding box center [1466, 354] width 204 height 661
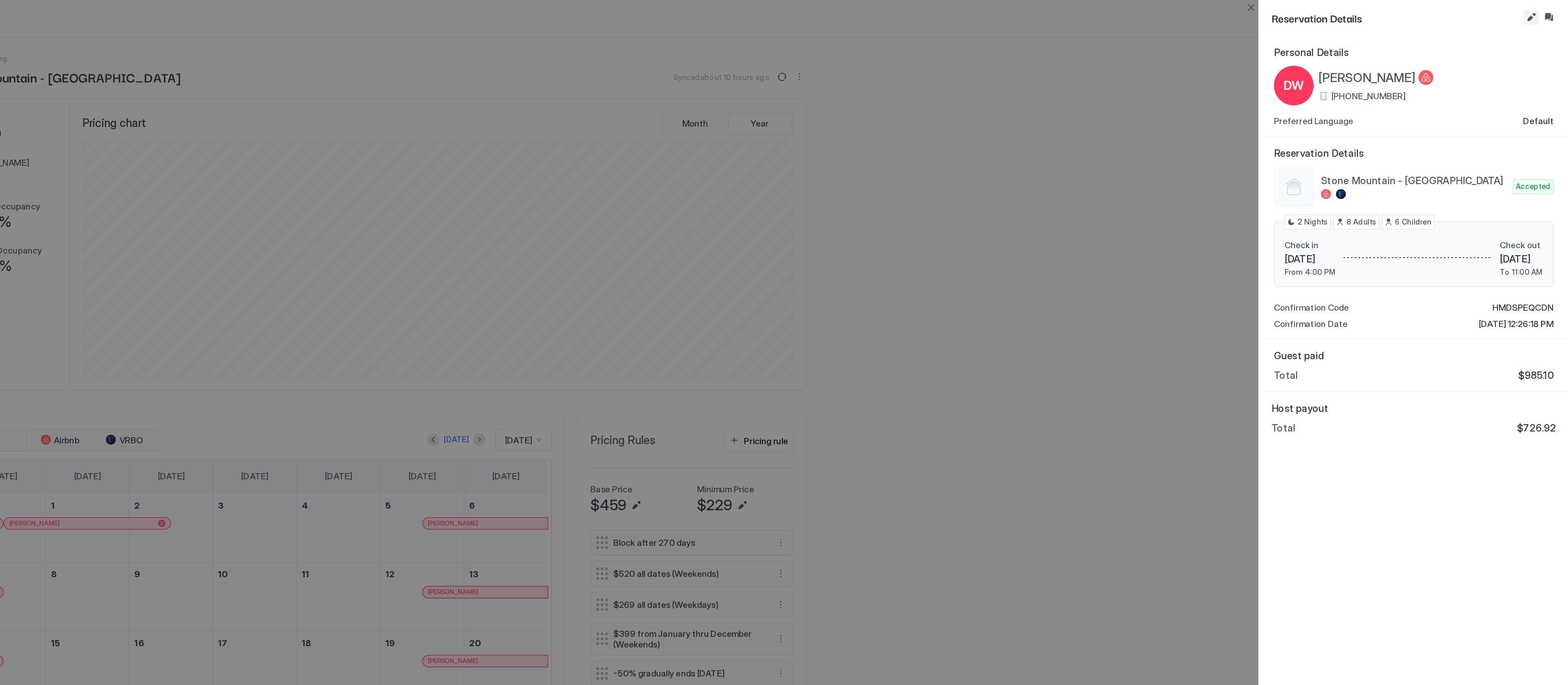
click at [1539, 11] on button "Edit reservation" at bounding box center [1543, 11] width 10 height 10
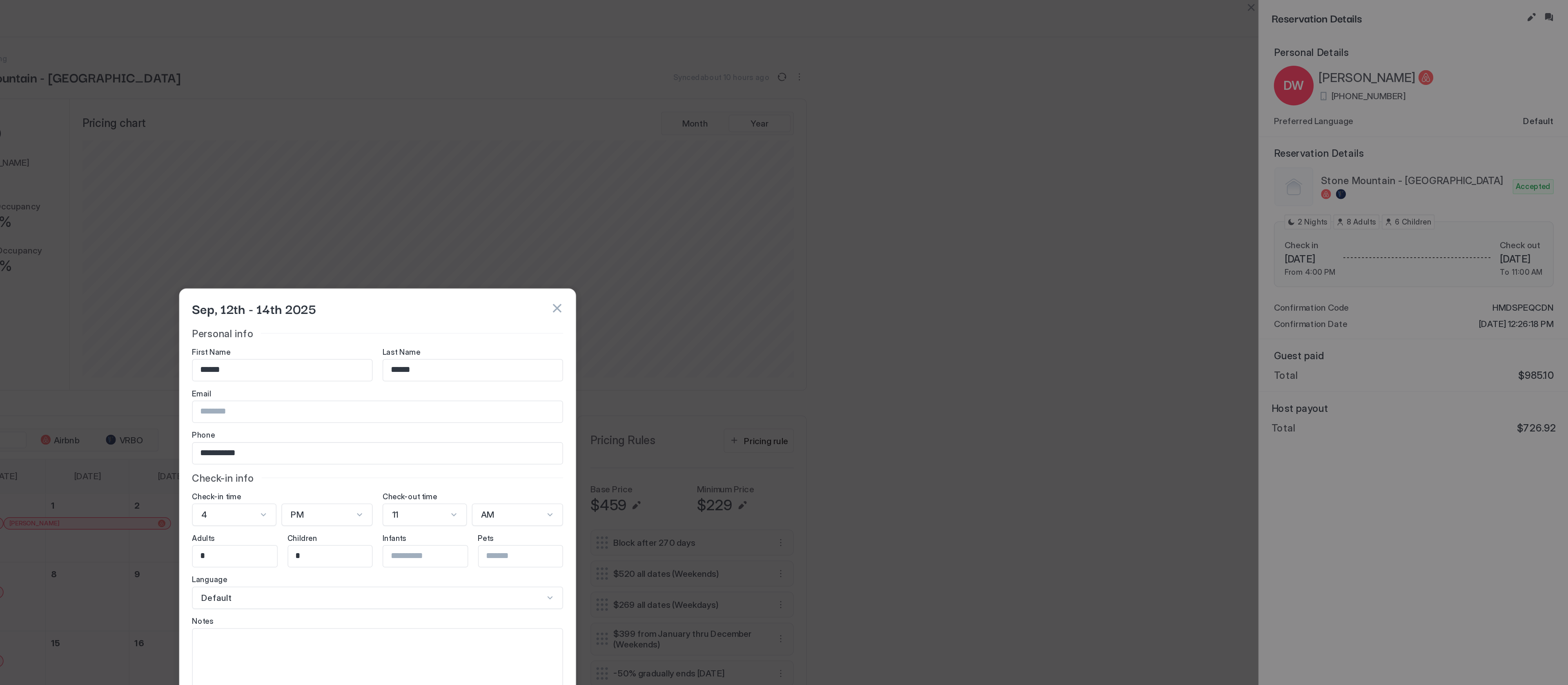
click at [904, 199] on button "button" at bounding box center [902, 202] width 8 height 8
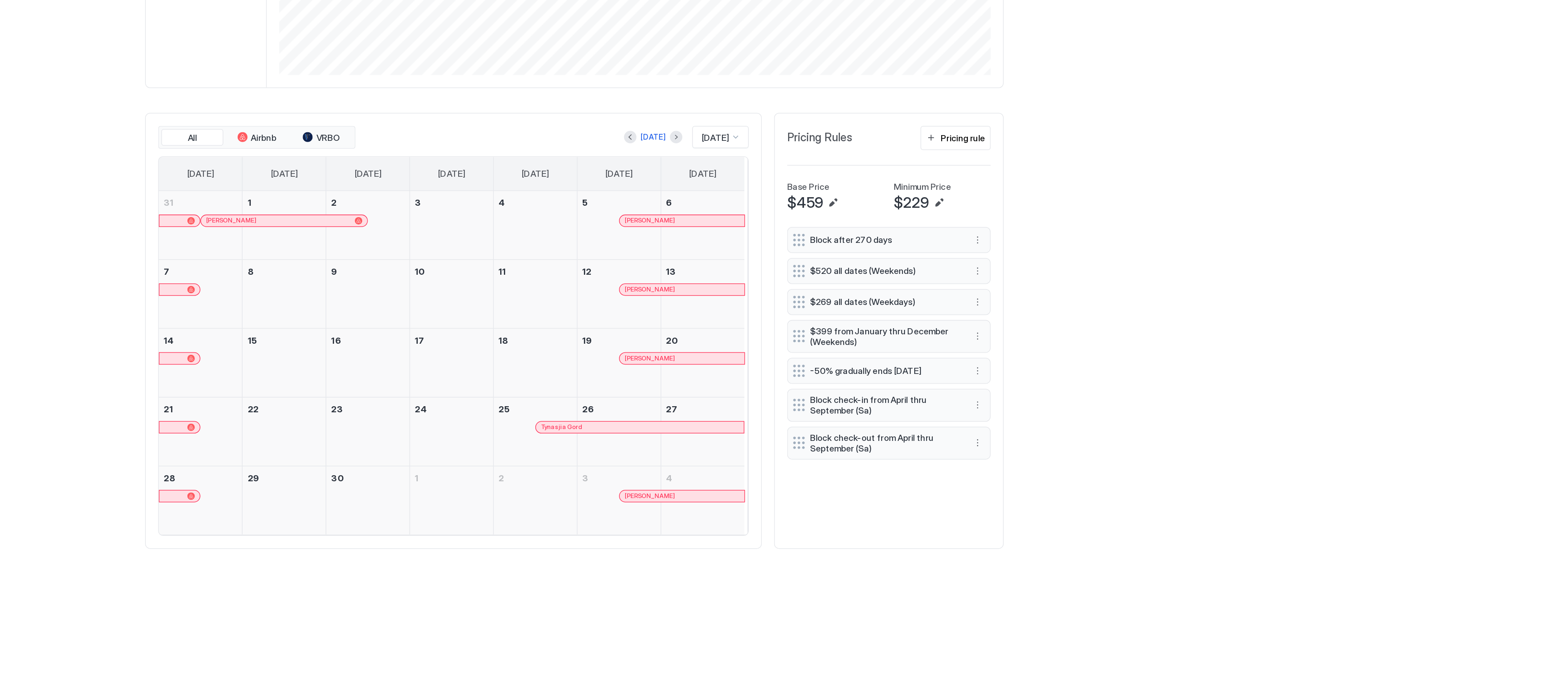
click at [803, 483] on div "Tynasjia Gord" at bounding box center [827, 480] width 130 height 5
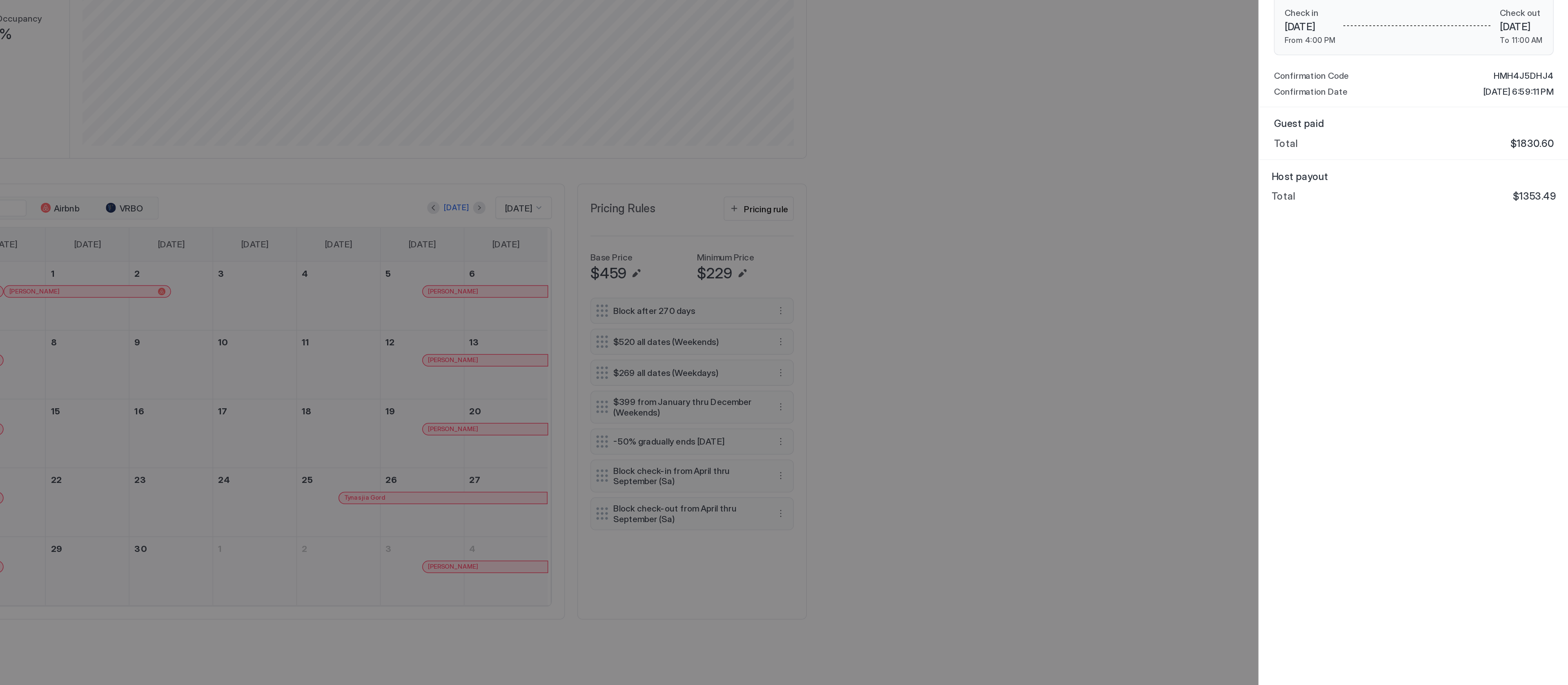
click at [1024, 439] on div at bounding box center [784, 342] width 1568 height 685
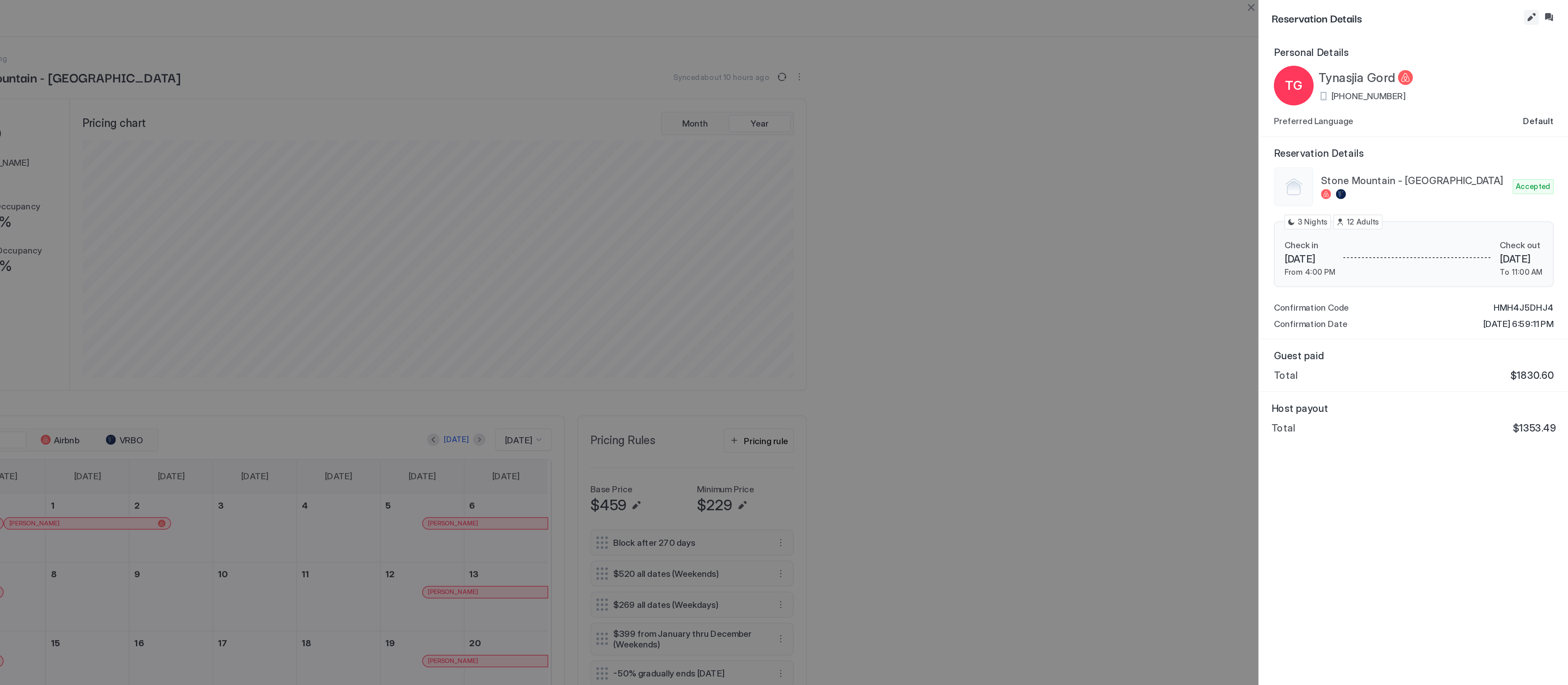
click at [1541, 13] on button "Edit reservation" at bounding box center [1543, 11] width 10 height 10
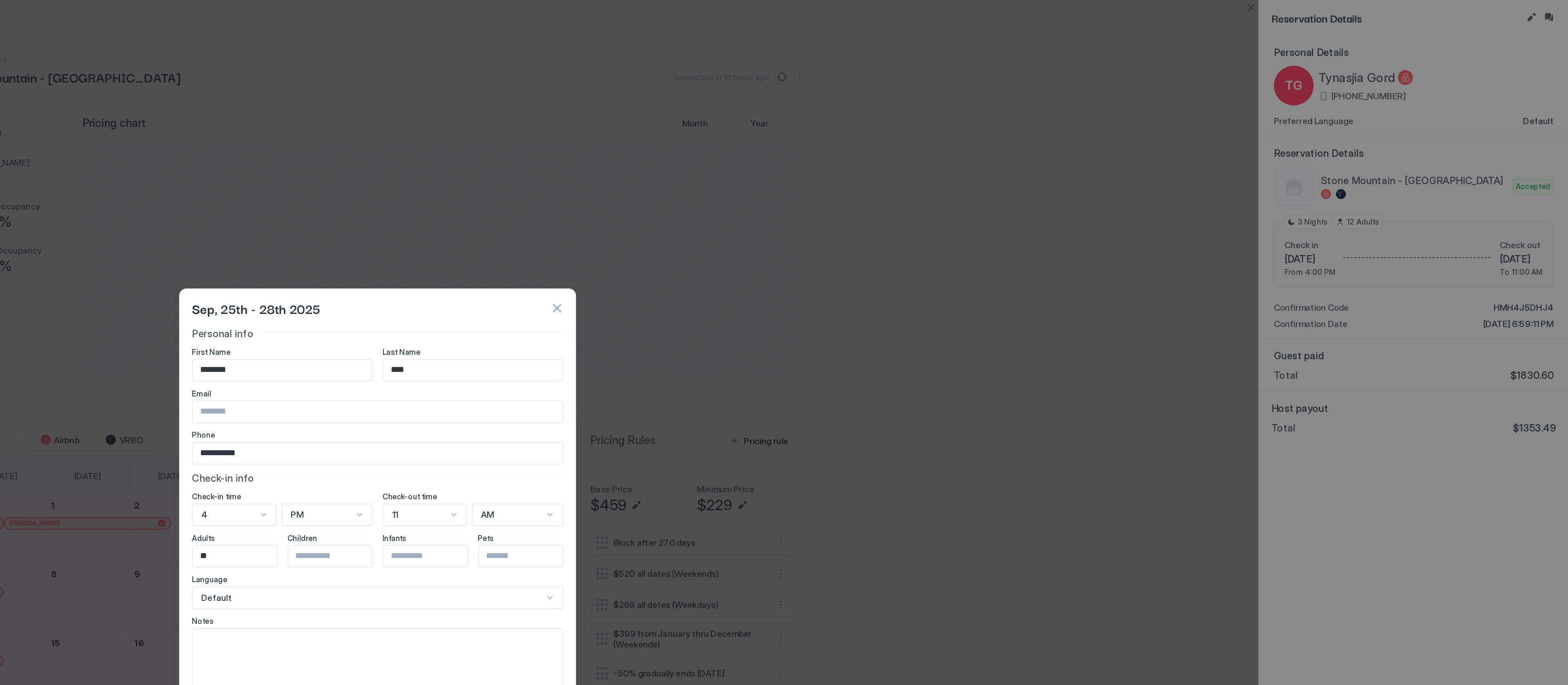
click at [902, 199] on button "button" at bounding box center [902, 202] width 8 height 8
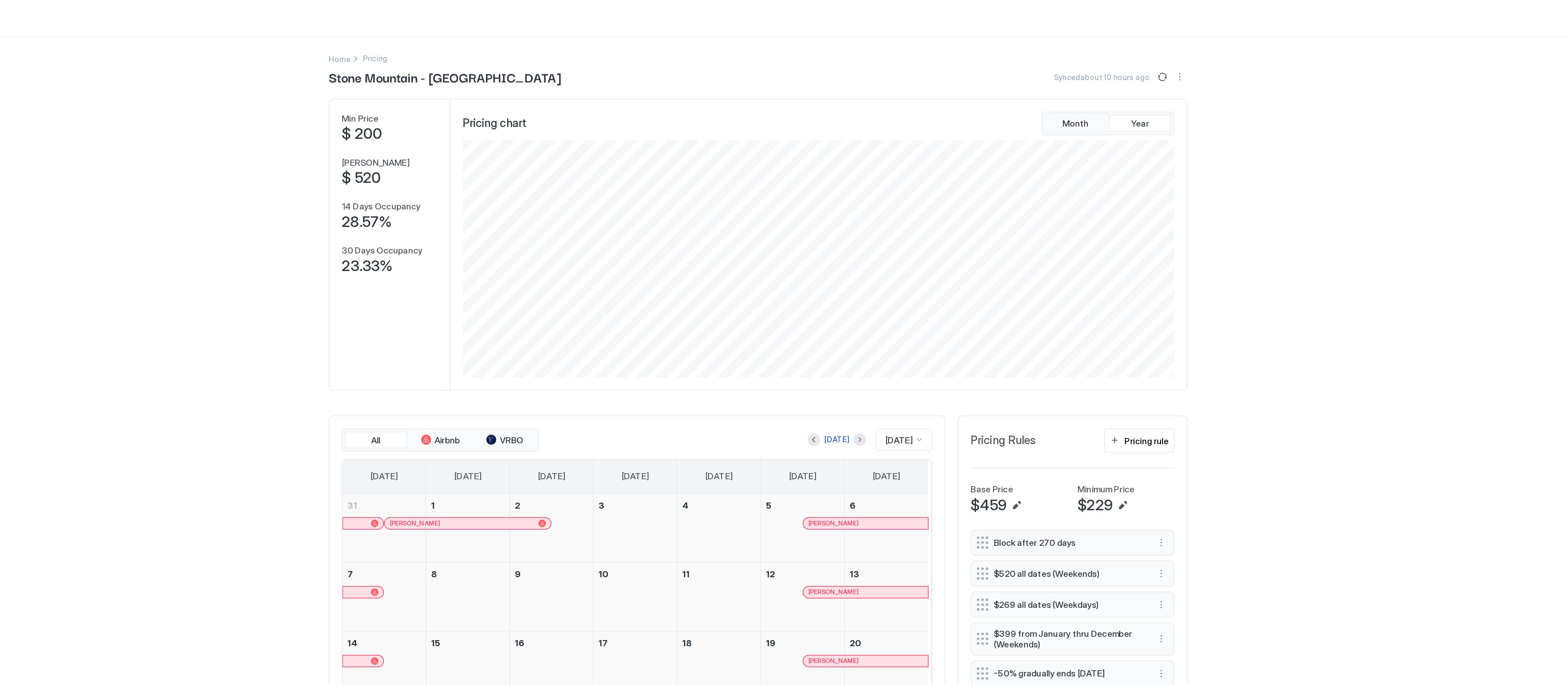
click at [868, 293] on span "[DATE]" at bounding box center [876, 290] width 18 height 8
click at [880, 401] on div "[DATE]" at bounding box center [881, 393] width 37 height 16
